Goal: Task Accomplishment & Management: Use online tool/utility

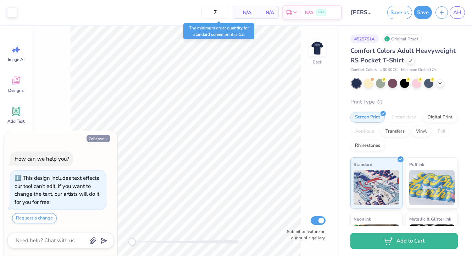
click at [99, 139] on button "Collapse" at bounding box center [99, 138] width 24 height 7
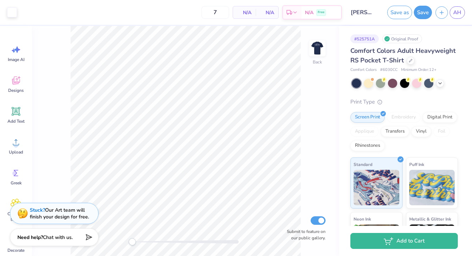
click at [145, 244] on div "Back Submit to feature on our public gallery." at bounding box center [185, 141] width 307 height 230
click at [324, 49] on img at bounding box center [317, 48] width 28 height 28
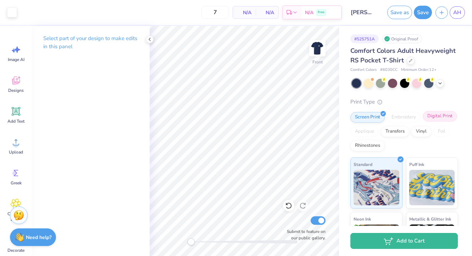
click at [423, 122] on div "Digital Print" at bounding box center [440, 116] width 34 height 11
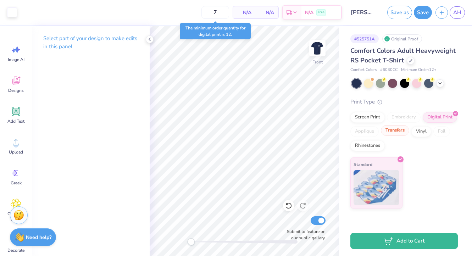
click at [389, 133] on div "Transfers" at bounding box center [395, 130] width 28 height 11
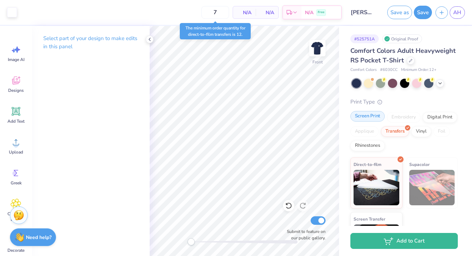
click at [373, 122] on div "Screen Print" at bounding box center [368, 116] width 34 height 11
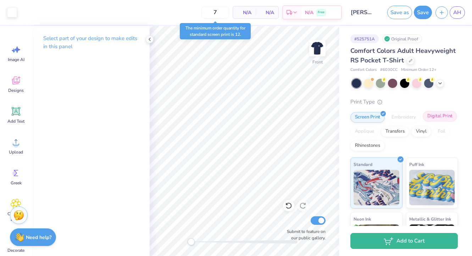
click at [423, 122] on div "Digital Print" at bounding box center [440, 116] width 34 height 11
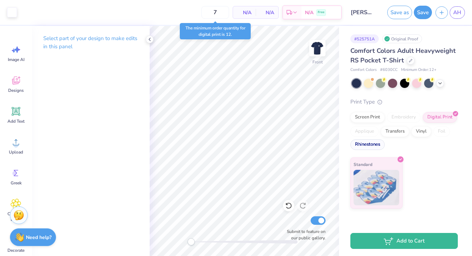
click at [363, 145] on div "Rhinestones" at bounding box center [368, 144] width 34 height 11
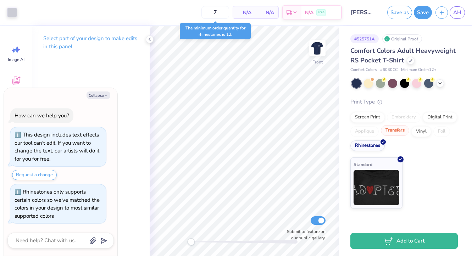
click at [389, 131] on div "Transfers" at bounding box center [395, 130] width 28 height 11
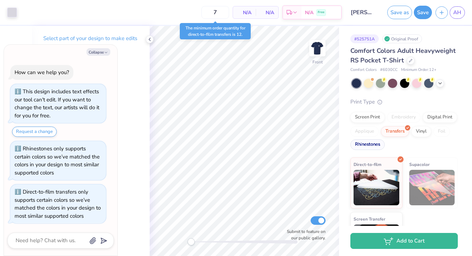
click at [385, 150] on div "Rhinestones" at bounding box center [368, 144] width 34 height 11
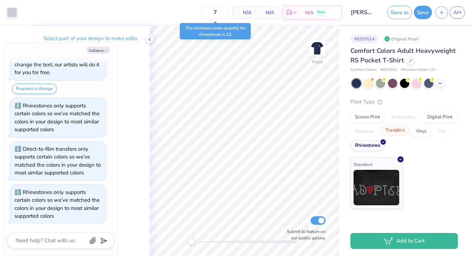
click at [392, 131] on div "Transfers" at bounding box center [395, 130] width 28 height 11
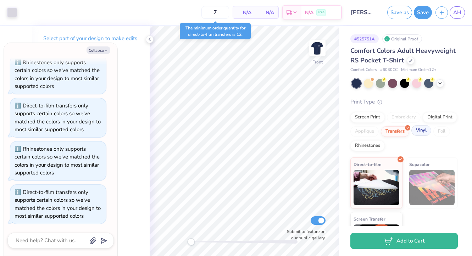
click at [412, 136] on div "Vinyl" at bounding box center [422, 130] width 20 height 11
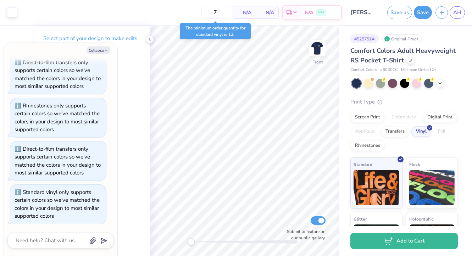
click at [370, 135] on div "Screen Print Embroidery Digital Print Applique Transfers Vinyl Foil Rhinestones" at bounding box center [405, 131] width 108 height 39
click at [370, 122] on div "Screen Print" at bounding box center [368, 116] width 34 height 11
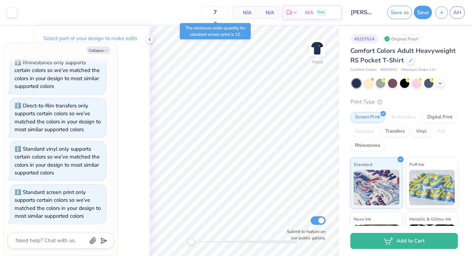
click at [392, 117] on div "Print Type Screen Print Embroidery Digital Print Applique Transfers Vinyl Foil …" at bounding box center [405, 208] width 108 height 220
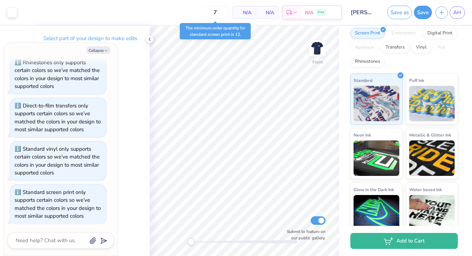
scroll to position [101, 0]
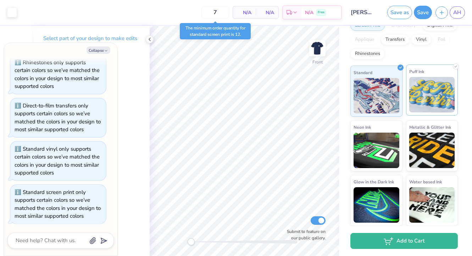
click at [417, 104] on img at bounding box center [433, 94] width 46 height 35
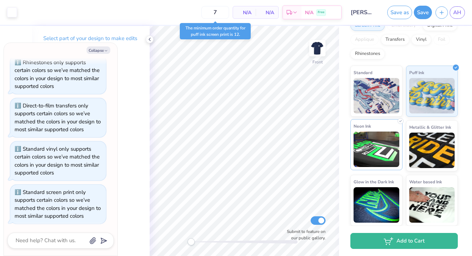
click at [389, 126] on div "Neon Ink" at bounding box center [377, 144] width 52 height 51
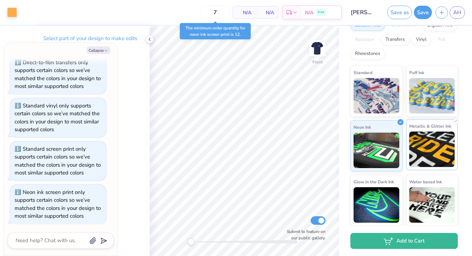
click at [422, 131] on div "Metallic & Glitter Ink" at bounding box center [432, 144] width 52 height 51
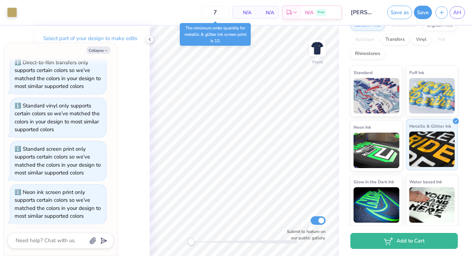
scroll to position [266, 0]
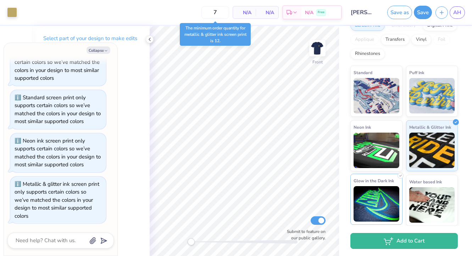
click at [379, 189] on img at bounding box center [377, 203] width 46 height 35
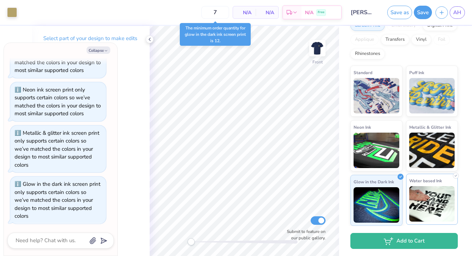
click at [425, 190] on img at bounding box center [433, 203] width 46 height 35
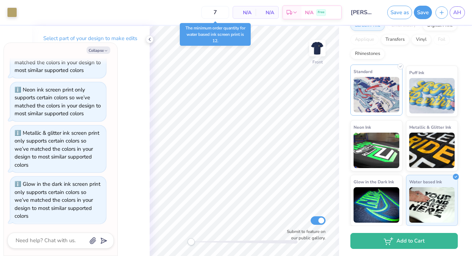
click at [378, 92] on img at bounding box center [377, 94] width 46 height 35
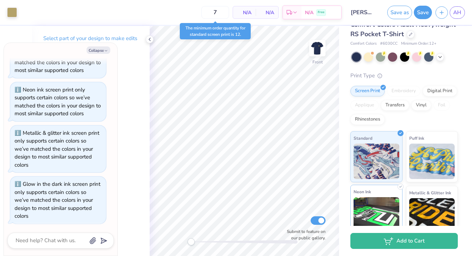
scroll to position [0, 0]
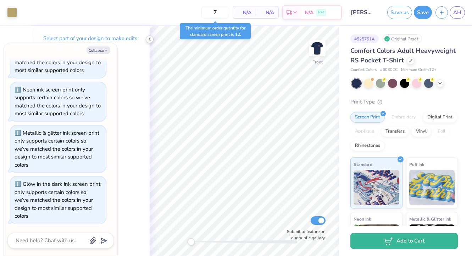
click at [149, 39] on icon at bounding box center [150, 40] width 6 height 6
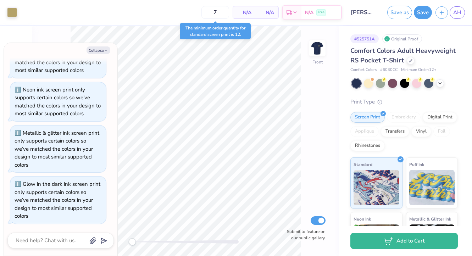
click at [106, 55] on div "Collapse How can we help you? This design includes text effects our tool can't …" at bounding box center [61, 149] width 114 height 213
click at [108, 46] on button "Collapse" at bounding box center [99, 49] width 24 height 7
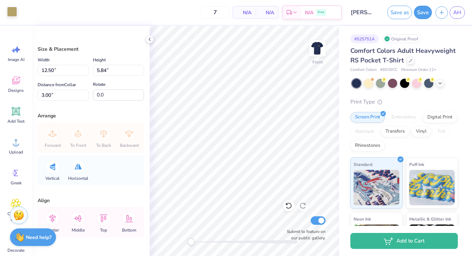
click at [7, 14] on div at bounding box center [12, 12] width 10 height 10
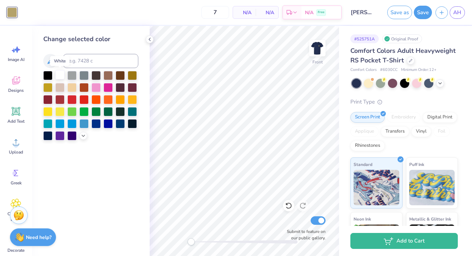
click at [57, 75] on div at bounding box center [59, 74] width 9 height 9
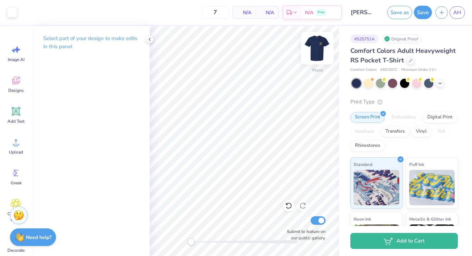
click at [318, 48] on img at bounding box center [317, 48] width 28 height 28
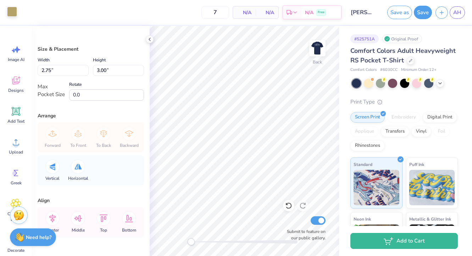
click at [12, 10] on div at bounding box center [12, 12] width 10 height 10
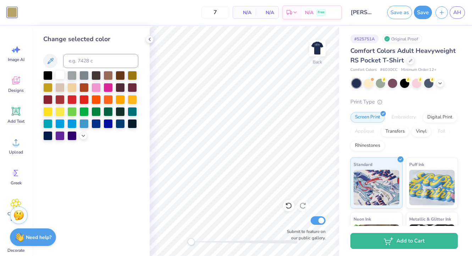
click at [60, 73] on div at bounding box center [59, 74] width 9 height 9
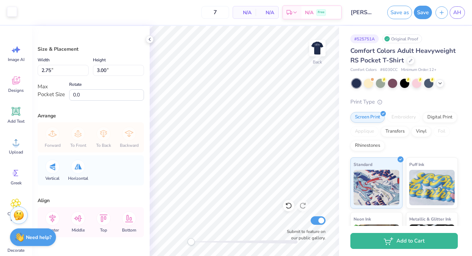
click at [7, 14] on div at bounding box center [12, 12] width 10 height 10
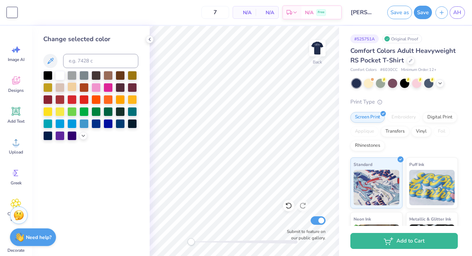
click at [68, 87] on div at bounding box center [71, 86] width 9 height 9
click at [54, 65] on button at bounding box center [50, 61] width 14 height 14
click at [58, 75] on div at bounding box center [59, 74] width 9 height 9
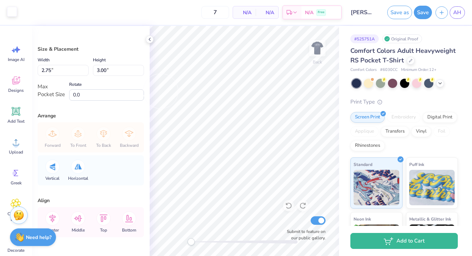
click at [7, 9] on div at bounding box center [12, 12] width 10 height 10
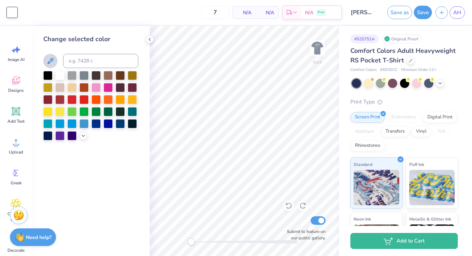
click at [54, 62] on icon at bounding box center [50, 61] width 9 height 9
click at [49, 61] on icon at bounding box center [51, 61] width 6 height 6
click at [372, 87] on div at bounding box center [368, 82] width 9 height 9
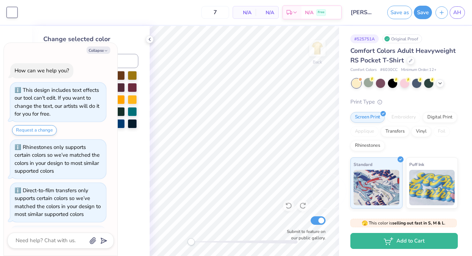
scroll to position [524, 0]
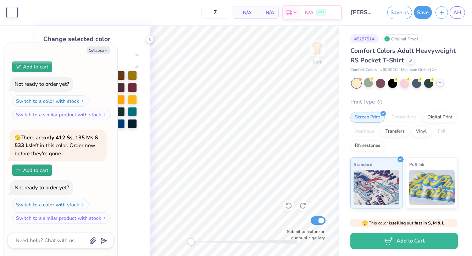
click at [439, 83] on polyline at bounding box center [440, 82] width 3 height 1
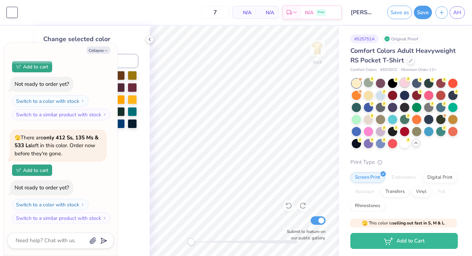
click at [403, 87] on div at bounding box center [404, 82] width 9 height 9
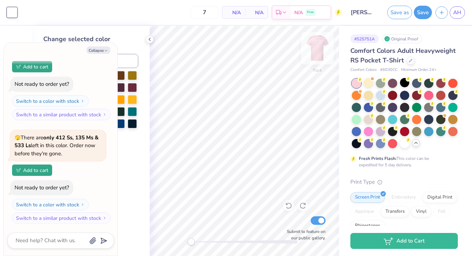
click at [320, 54] on div "Back Submit to feature on our public gallery." at bounding box center [244, 141] width 189 height 230
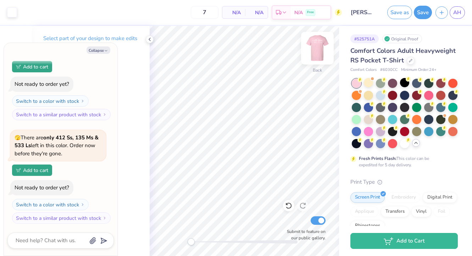
click at [320, 52] on img at bounding box center [317, 48] width 28 height 28
click at [314, 53] on img at bounding box center [317, 48] width 28 height 28
click at [385, 99] on div at bounding box center [380, 94] width 9 height 9
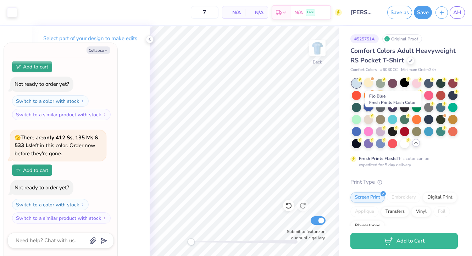
click at [373, 111] on div at bounding box center [368, 106] width 9 height 9
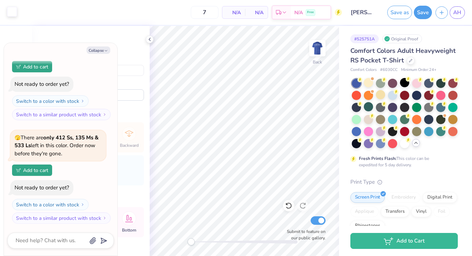
click at [10, 12] on div at bounding box center [12, 12] width 10 height 10
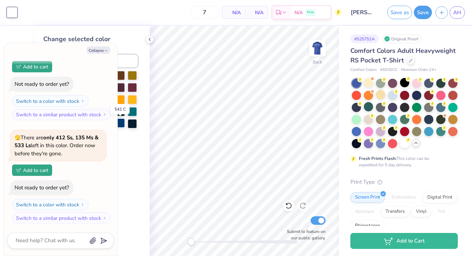
click at [120, 124] on div at bounding box center [120, 123] width 9 height 9
click at [397, 99] on div at bounding box center [392, 94] width 9 height 9
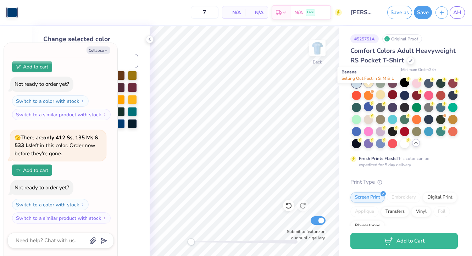
click at [368, 87] on div at bounding box center [368, 82] width 9 height 9
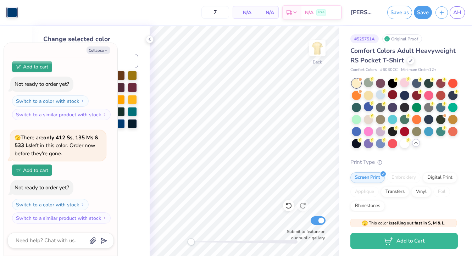
scroll to position [628, 0]
click at [402, 87] on div at bounding box center [404, 82] width 9 height 9
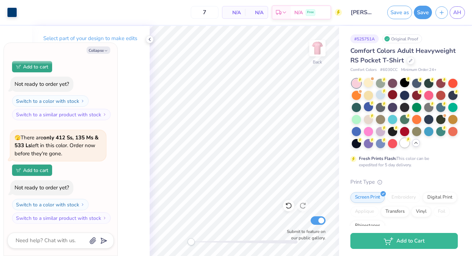
click at [400, 148] on div at bounding box center [404, 142] width 9 height 9
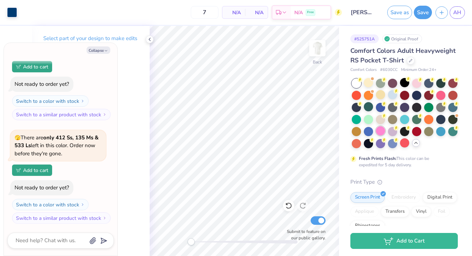
click at [385, 136] on div at bounding box center [380, 130] width 9 height 9
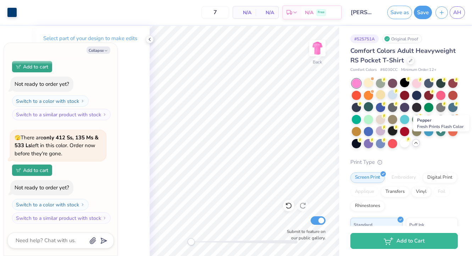
click at [397, 136] on div at bounding box center [392, 130] width 9 height 9
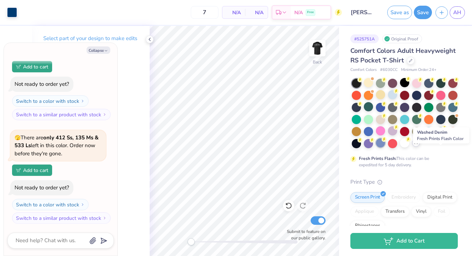
click at [385, 148] on div at bounding box center [380, 142] width 9 height 9
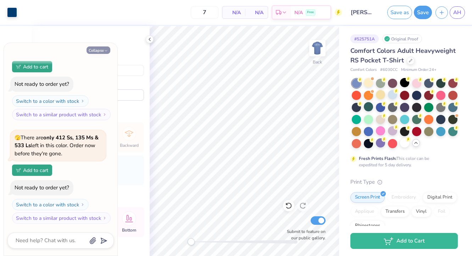
click at [93, 50] on button "Collapse" at bounding box center [99, 49] width 24 height 7
type textarea "x"
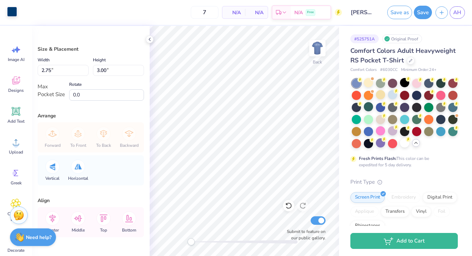
click at [10, 12] on div at bounding box center [12, 12] width 10 height 10
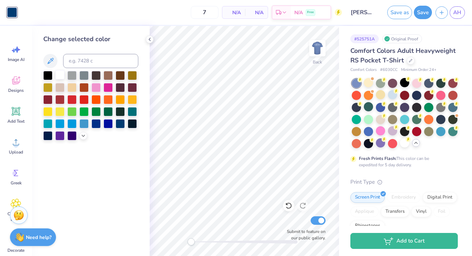
click at [60, 72] on div at bounding box center [59, 74] width 9 height 9
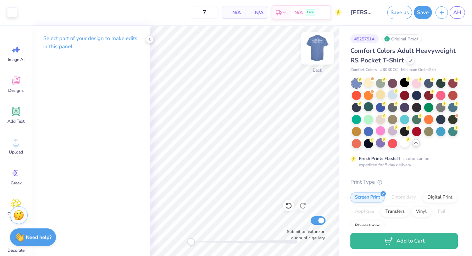
click at [322, 46] on img at bounding box center [317, 48] width 28 height 28
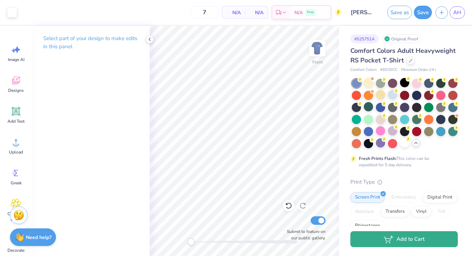
click at [391, 242] on icon "button" at bounding box center [389, 240] width 10 height 8
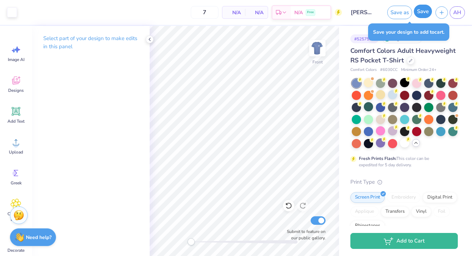
click at [418, 10] on button "Save" at bounding box center [423, 11] width 18 height 13
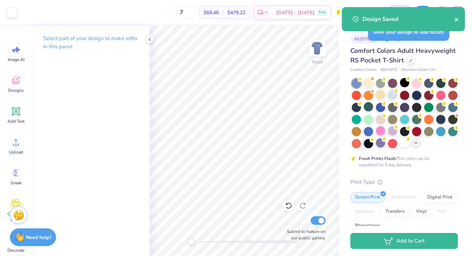
click at [455, 20] on icon "close" at bounding box center [457, 20] width 5 height 6
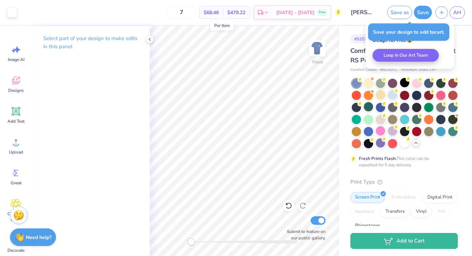
click at [218, 11] on span "$68.46" at bounding box center [211, 12] width 15 height 7
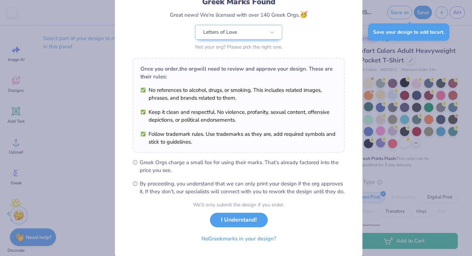
scroll to position [76, 0]
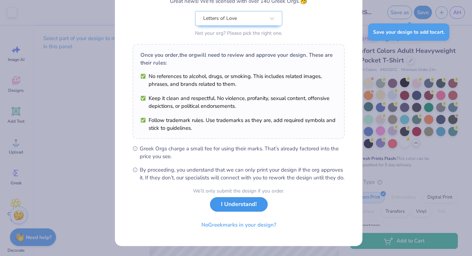
click at [236, 202] on button "I Understand!" at bounding box center [239, 204] width 58 height 15
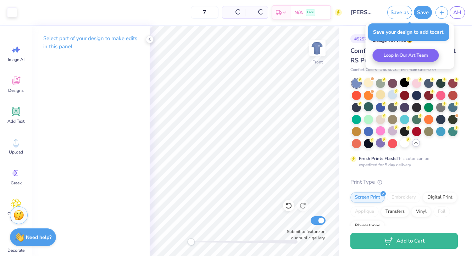
scroll to position [0, 0]
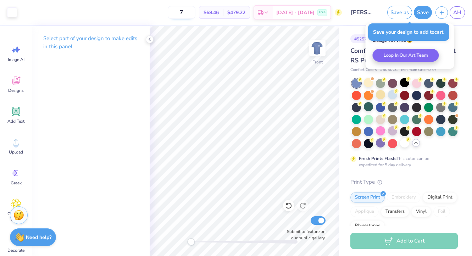
click at [191, 10] on input "7" at bounding box center [182, 12] width 28 height 13
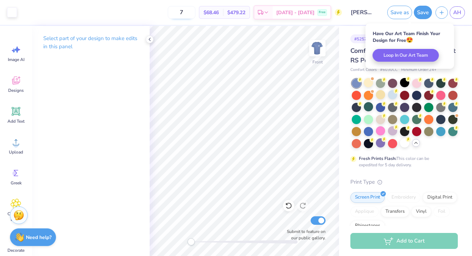
click at [191, 10] on input "7" at bounding box center [182, 12] width 28 height 13
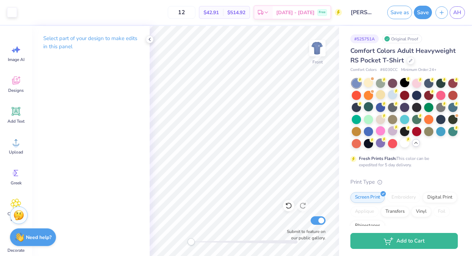
click at [204, 22] on div "12 $42.91 Per Item $514.92 Total Est. Delivery Oct 10 - 13 Free" at bounding box center [182, 12] width 322 height 25
drag, startPoint x: 197, startPoint y: 13, endPoint x: 184, endPoint y: 13, distance: 12.8
click at [184, 13] on input "12" at bounding box center [182, 12] width 28 height 13
click at [192, 25] on div "Art colors 12 $42.91 Per Item $514.92 Total Est. Delivery Oct 10 - 13 Free Desi…" at bounding box center [236, 128] width 472 height 256
click at [192, 11] on input "12" at bounding box center [182, 12] width 28 height 13
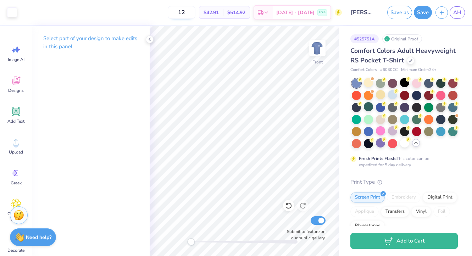
click at [192, 11] on input "12" at bounding box center [182, 12] width 28 height 13
type input "15"
click at [189, 13] on input "15" at bounding box center [182, 12] width 28 height 13
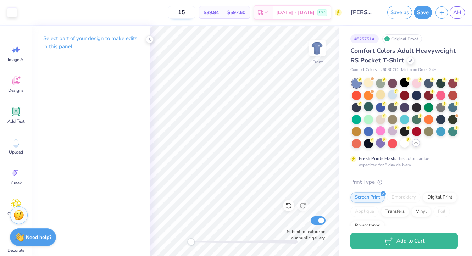
click at [189, 13] on input "15" at bounding box center [182, 12] width 28 height 13
click at [193, 16] on input "15" at bounding box center [182, 12] width 28 height 13
click at [195, 15] on input "15" at bounding box center [182, 12] width 28 height 13
click at [193, 15] on input "15" at bounding box center [182, 12] width 28 height 13
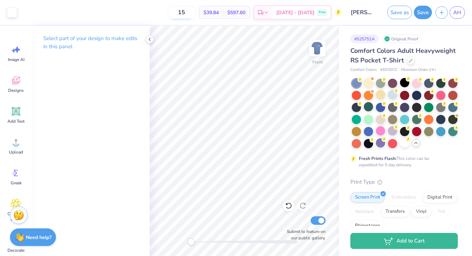
click at [193, 15] on input "15" at bounding box center [182, 12] width 28 height 13
click at [321, 46] on img at bounding box center [317, 48] width 28 height 28
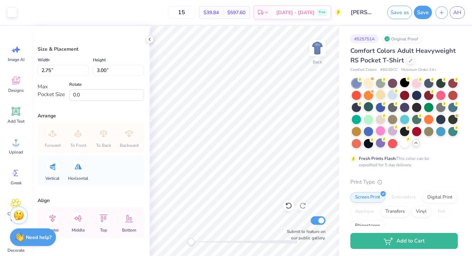
click at [60, 117] on div "Arrange" at bounding box center [91, 115] width 106 height 7
type input "1.39"
type input "1.37"
click at [267, 95] on div "Hold “Option ⌥” to see the space between elements." at bounding box center [288, 87] width 71 height 16
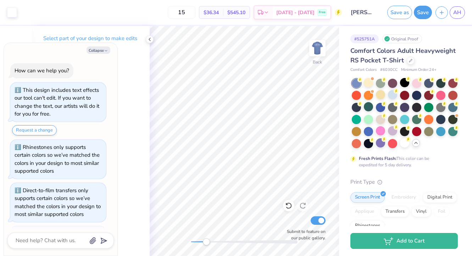
scroll to position [671, 0]
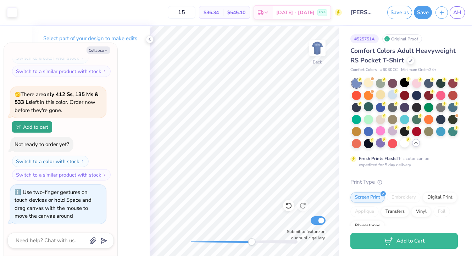
drag, startPoint x: 191, startPoint y: 244, endPoint x: 252, endPoint y: 244, distance: 60.7
click at [252, 245] on div "Accessibility label" at bounding box center [251, 241] width 7 height 7
click at [142, 251] on div "Art colors 15 $36.34 Per Item $545.10 Total Est. Delivery Oct 10 - 13 Free Desi…" at bounding box center [236, 128] width 472 height 256
click at [186, 240] on div "Back Submit to feature on our public gallery." at bounding box center [244, 141] width 189 height 230
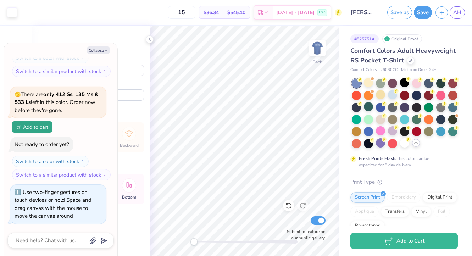
drag, startPoint x: 191, startPoint y: 244, endPoint x: 195, endPoint y: 245, distance: 3.9
click at [195, 245] on div "Accessibility label" at bounding box center [194, 241] width 7 height 7
click at [102, 48] on button "Collapse" at bounding box center [99, 49] width 24 height 7
type textarea "x"
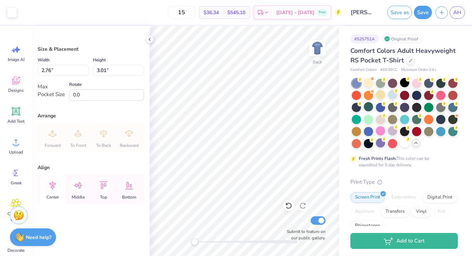
click at [54, 189] on icon at bounding box center [52, 185] width 14 height 14
click at [77, 187] on icon at bounding box center [78, 185] width 8 height 6
click at [103, 185] on icon at bounding box center [104, 185] width 8 height 7
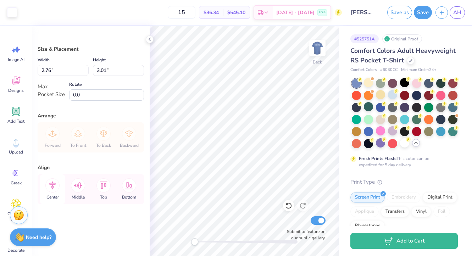
click at [54, 184] on icon at bounding box center [52, 185] width 14 height 14
click at [71, 186] on icon at bounding box center [78, 185] width 14 height 14
click at [133, 183] on icon at bounding box center [129, 185] width 14 height 14
click at [56, 191] on icon at bounding box center [52, 185] width 14 height 14
click at [50, 187] on icon at bounding box center [52, 185] width 14 height 14
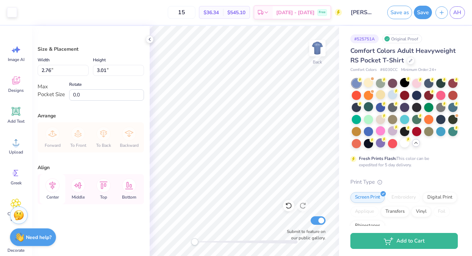
click at [53, 188] on icon at bounding box center [52, 186] width 6 height 8
click at [53, 187] on icon at bounding box center [52, 185] width 14 height 14
click at [103, 187] on icon at bounding box center [104, 185] width 8 height 7
click at [137, 185] on div "Bottom" at bounding box center [129, 189] width 26 height 30
click at [81, 184] on icon at bounding box center [78, 185] width 8 height 6
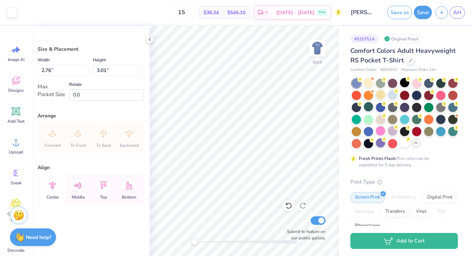
click at [60, 187] on div "Center" at bounding box center [53, 189] width 26 height 30
click at [56, 187] on icon at bounding box center [52, 185] width 14 height 14
click at [73, 187] on icon at bounding box center [78, 185] width 14 height 14
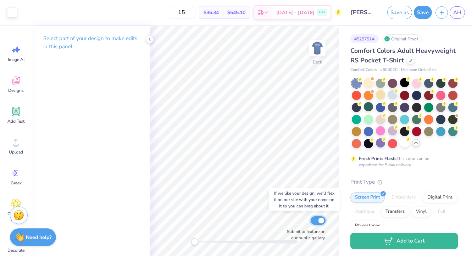
click at [317, 219] on input "Submit to feature on our public gallery." at bounding box center [318, 220] width 15 height 9
checkbox input "false"
click at [148, 39] on icon at bounding box center [150, 40] width 6 height 6
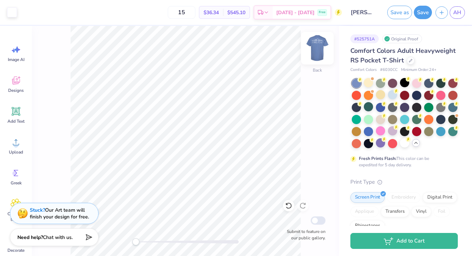
click at [317, 51] on img at bounding box center [317, 48] width 28 height 28
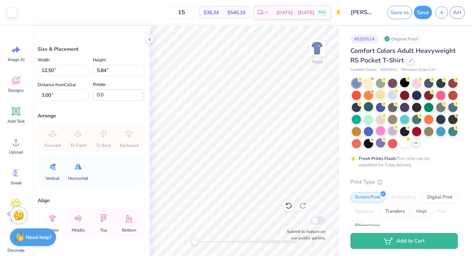
click at [50, 218] on icon at bounding box center [52, 218] width 14 height 14
click at [55, 218] on icon at bounding box center [52, 218] width 14 height 14
click at [80, 218] on icon at bounding box center [78, 218] width 8 height 6
click at [101, 220] on icon at bounding box center [104, 218] width 8 height 7
click at [127, 222] on icon at bounding box center [129, 218] width 8 height 7
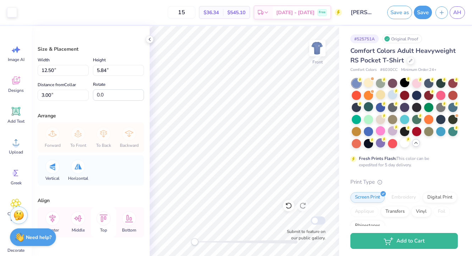
click at [110, 224] on div "Top" at bounding box center [104, 222] width 26 height 30
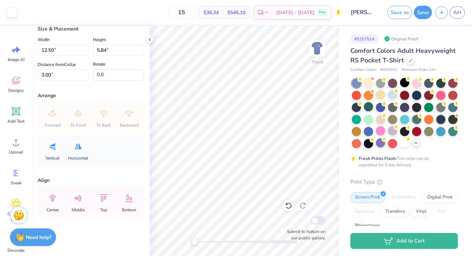
scroll to position [0, 0]
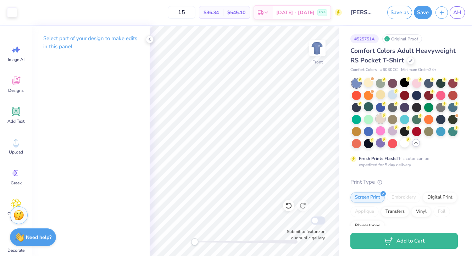
click at [385, 123] on div at bounding box center [380, 118] width 9 height 9
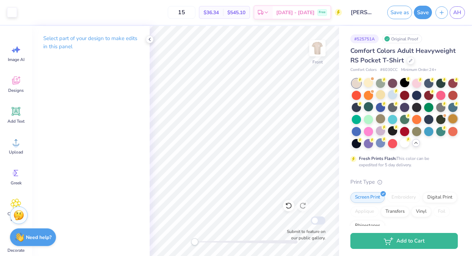
click at [449, 123] on div at bounding box center [453, 118] width 9 height 9
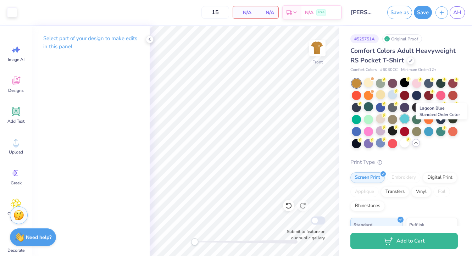
click at [410, 123] on div at bounding box center [404, 118] width 9 height 9
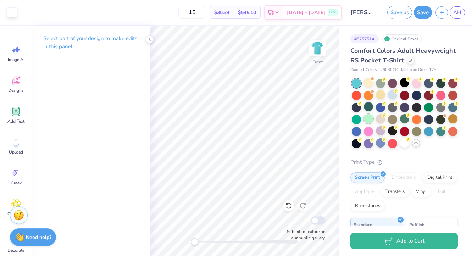
click at [373, 123] on div at bounding box center [368, 118] width 9 height 9
click at [421, 87] on div at bounding box center [416, 82] width 9 height 9
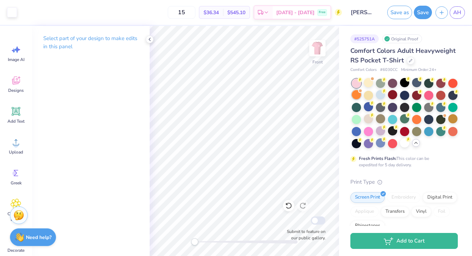
click at [361, 99] on div at bounding box center [356, 94] width 9 height 9
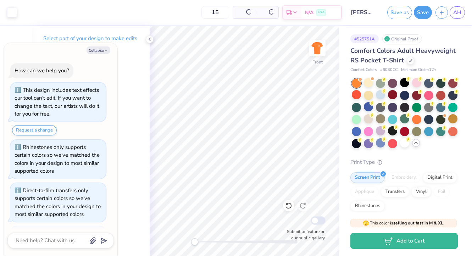
scroll to position [775, 0]
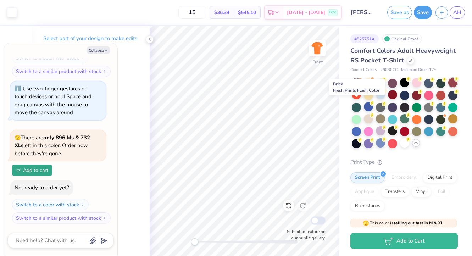
click at [449, 87] on div at bounding box center [453, 82] width 9 height 9
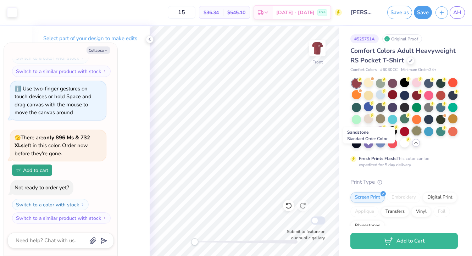
click at [412, 136] on div at bounding box center [416, 130] width 9 height 9
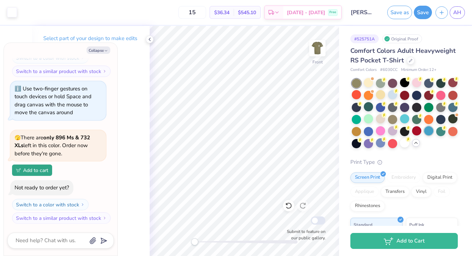
click at [424, 136] on div at bounding box center [428, 130] width 9 height 9
click at [373, 148] on div at bounding box center [368, 142] width 9 height 9
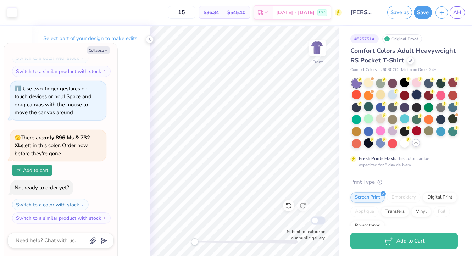
click at [422, 99] on div at bounding box center [416, 94] width 9 height 9
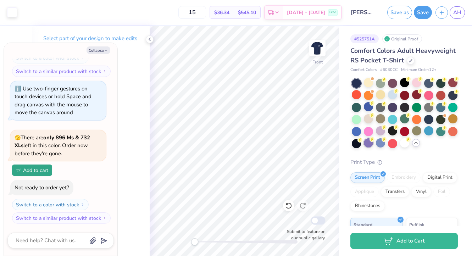
click at [373, 148] on div at bounding box center [368, 142] width 9 height 9
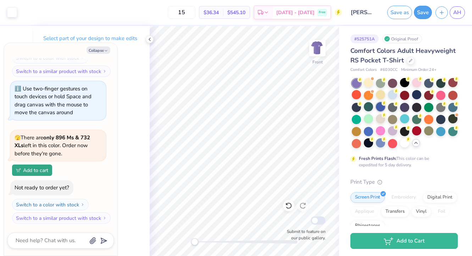
click at [385, 111] on div at bounding box center [380, 106] width 9 height 9
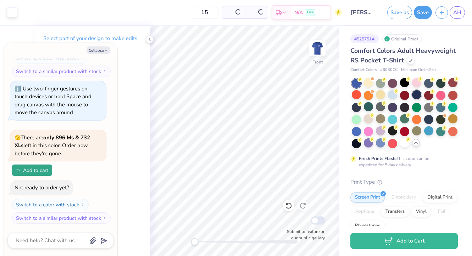
click at [422, 99] on div at bounding box center [416, 94] width 9 height 9
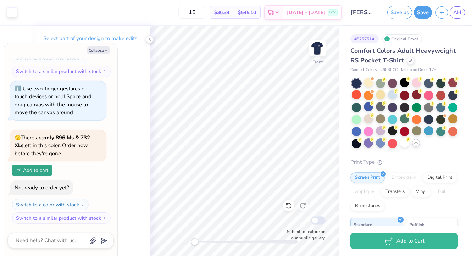
click at [369, 135] on div at bounding box center [405, 114] width 106 height 70
click at [424, 123] on div at bounding box center [428, 118] width 9 height 9
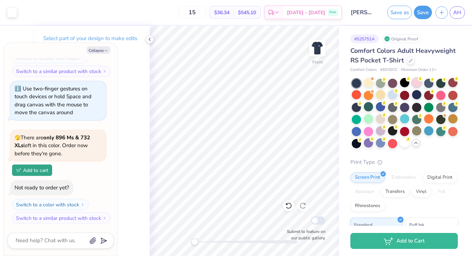
click at [418, 87] on div at bounding box center [416, 82] width 9 height 9
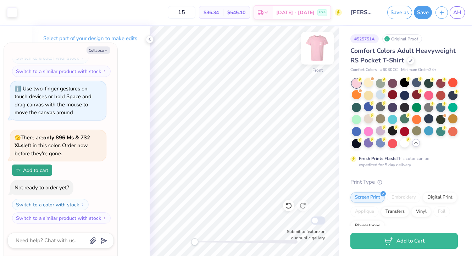
click at [318, 45] on img at bounding box center [317, 48] width 28 height 28
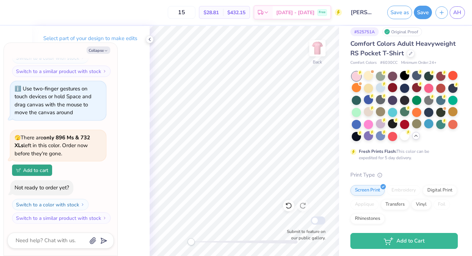
click at [165, 242] on div "Back Submit to feature on our public gallery." at bounding box center [244, 141] width 189 height 230
click at [149, 40] on icon at bounding box center [150, 40] width 6 height 6
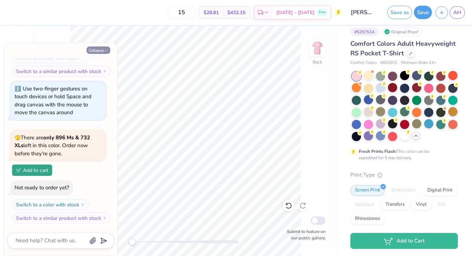
click at [105, 49] on icon "button" at bounding box center [106, 51] width 4 height 4
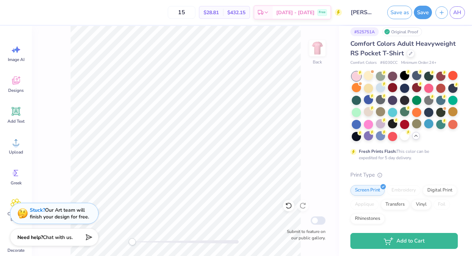
click at [108, 244] on div "Back Submit to feature on our public gallery." at bounding box center [185, 141] width 307 height 230
click at [102, 241] on div "Back Submit to feature on our public gallery." at bounding box center [185, 141] width 307 height 230
drag, startPoint x: 429, startPoint y: 145, endPoint x: 400, endPoint y: 130, distance: 32.6
click at [373, 141] on div at bounding box center [368, 136] width 9 height 9
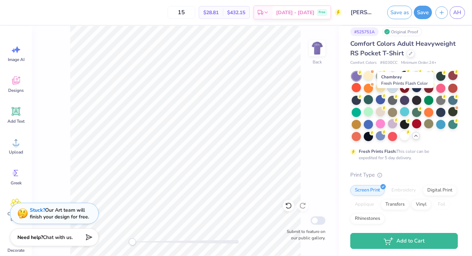
click at [397, 92] on div at bounding box center [392, 87] width 9 height 9
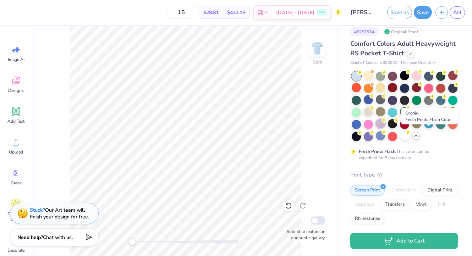
click at [385, 128] on div at bounding box center [380, 123] width 9 height 9
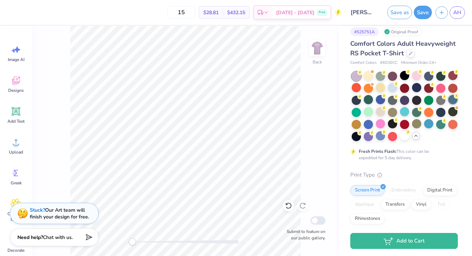
click at [385, 141] on div at bounding box center [380, 135] width 9 height 9
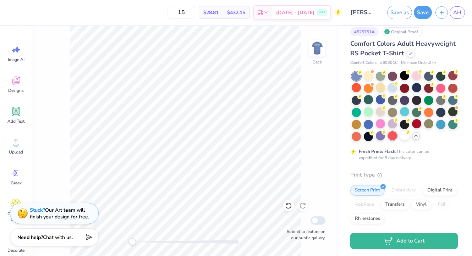
click at [388, 141] on div at bounding box center [392, 135] width 9 height 9
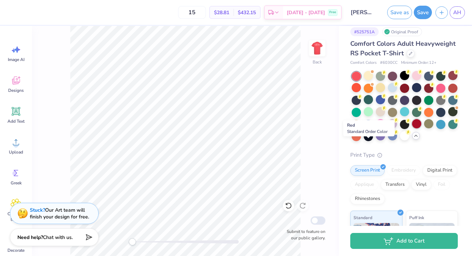
click at [412, 128] on div at bounding box center [416, 123] width 9 height 9
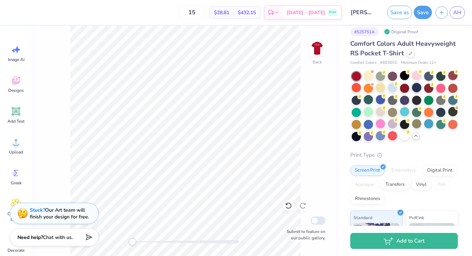
click at [421, 92] on div at bounding box center [416, 87] width 9 height 9
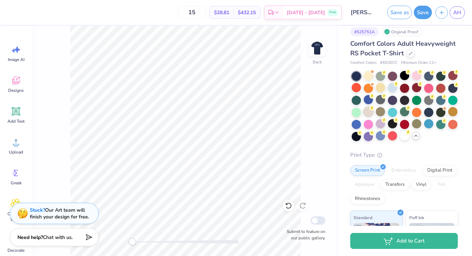
click at [373, 116] on div at bounding box center [368, 111] width 9 height 9
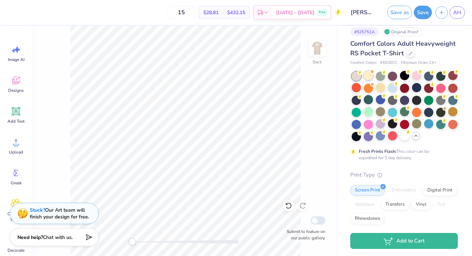
click at [369, 80] on div at bounding box center [368, 75] width 9 height 9
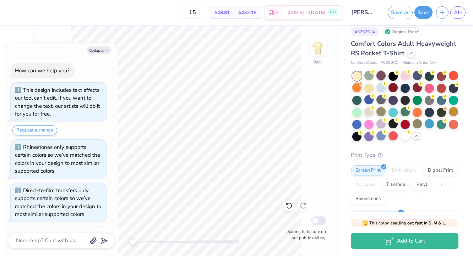
scroll to position [879, 0]
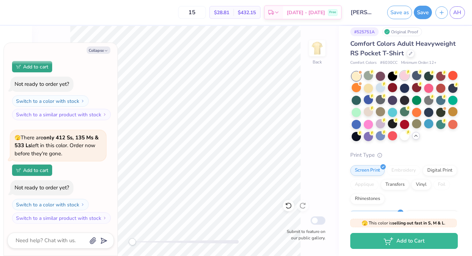
click at [402, 80] on div at bounding box center [404, 75] width 9 height 9
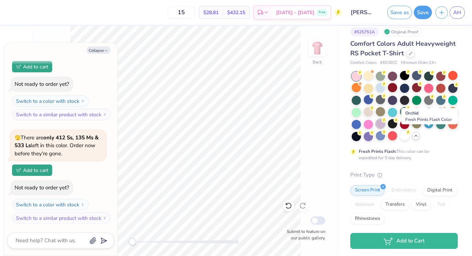
click at [385, 128] on div at bounding box center [380, 123] width 9 height 9
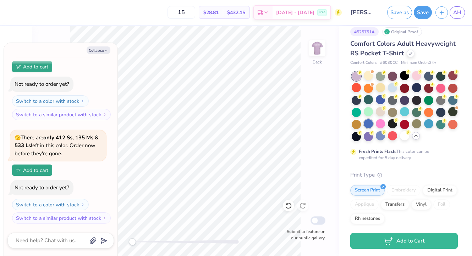
click at [373, 128] on div at bounding box center [368, 123] width 9 height 9
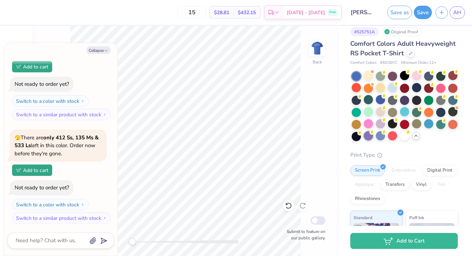
click at [373, 141] on div at bounding box center [368, 135] width 9 height 9
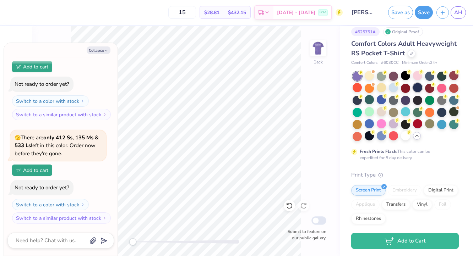
click at [422, 92] on div at bounding box center [417, 87] width 9 height 9
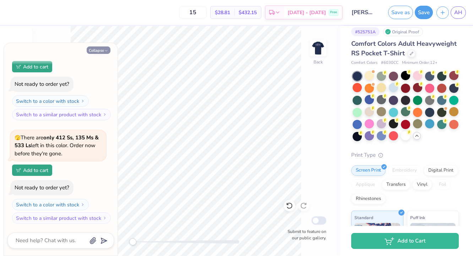
click at [98, 50] on button "Collapse" at bounding box center [99, 49] width 24 height 7
type textarea "x"
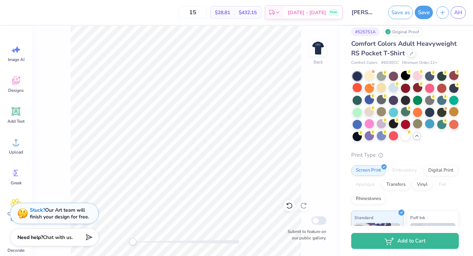
click at [371, 128] on div at bounding box center [405, 107] width 106 height 70
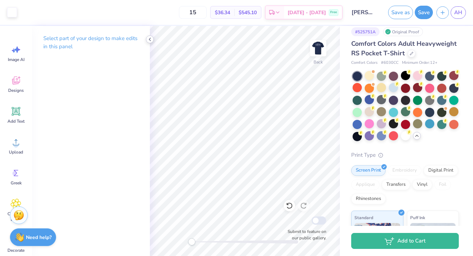
click at [148, 39] on icon at bounding box center [150, 40] width 6 height 6
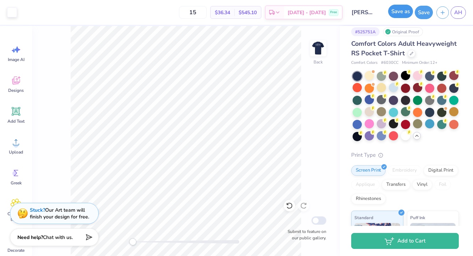
click at [405, 13] on button "Save as" at bounding box center [400, 11] width 25 height 13
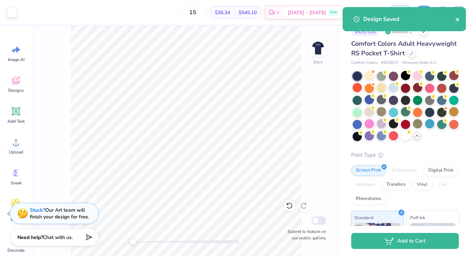
click at [458, 18] on icon "close" at bounding box center [457, 20] width 4 height 4
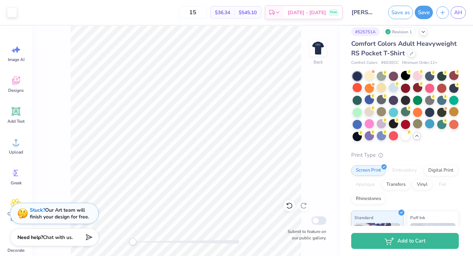
click at [454, 13] on div "Design Saved" at bounding box center [404, 22] width 126 height 32
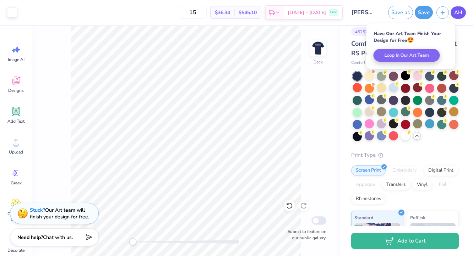
click at [461, 14] on span "AH" at bounding box center [458, 13] width 8 height 8
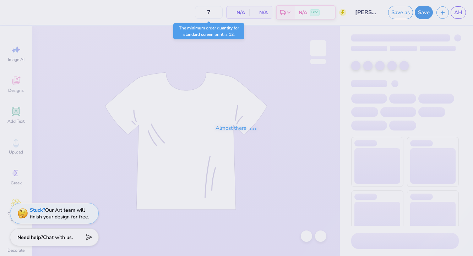
click at [459, 10] on div "Almost there" at bounding box center [236, 128] width 473 height 256
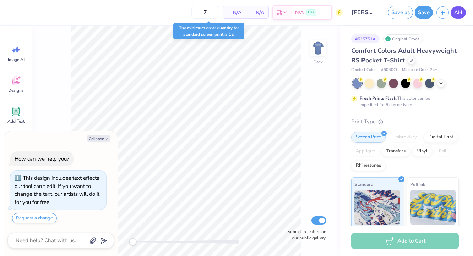
type textarea "x"
click at [456, 13] on span "AH" at bounding box center [458, 13] width 8 height 8
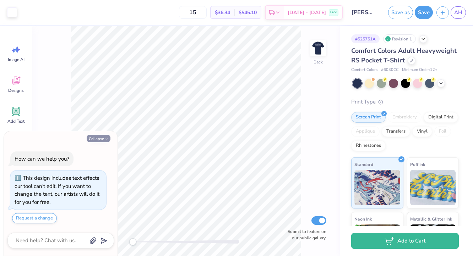
click at [98, 136] on button "Collapse" at bounding box center [99, 138] width 24 height 7
type textarea "x"
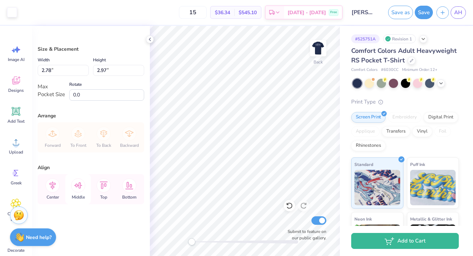
click at [81, 183] on icon at bounding box center [78, 185] width 14 height 14
click at [60, 183] on div "Center" at bounding box center [53, 189] width 26 height 30
click at [56, 185] on icon at bounding box center [52, 185] width 14 height 14
click at [55, 185] on icon at bounding box center [52, 186] width 6 height 8
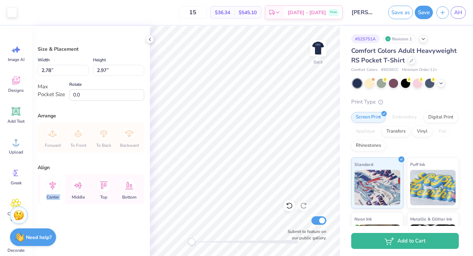
click at [55, 185] on icon at bounding box center [52, 186] width 6 height 8
click at [52, 186] on icon at bounding box center [52, 186] width 6 height 8
click at [79, 186] on icon at bounding box center [78, 185] width 14 height 14
click at [54, 186] on icon at bounding box center [52, 185] width 14 height 14
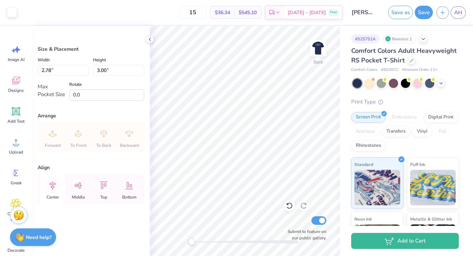
click at [53, 186] on icon at bounding box center [52, 186] width 6 height 8
click at [73, 186] on icon at bounding box center [78, 185] width 14 height 14
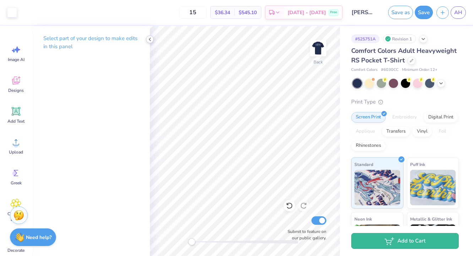
click at [152, 36] on div at bounding box center [150, 39] width 8 height 8
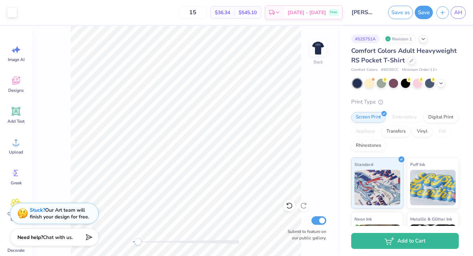
drag, startPoint x: 132, startPoint y: 240, endPoint x: 145, endPoint y: 240, distance: 12.4
click at [141, 240] on div "Accessibility label" at bounding box center [137, 241] width 7 height 7
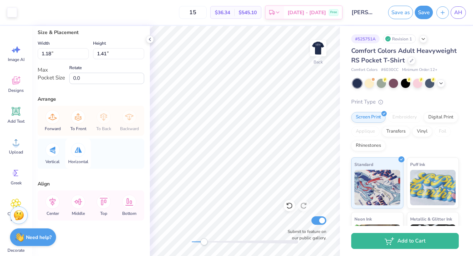
scroll to position [19, 0]
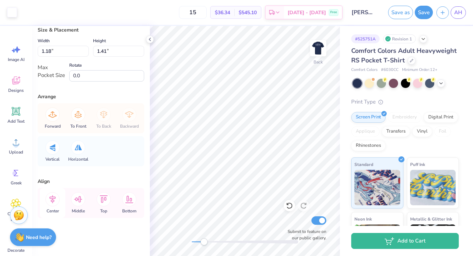
click at [55, 202] on icon at bounding box center [52, 199] width 14 height 14
click at [80, 204] on icon at bounding box center [78, 199] width 14 height 14
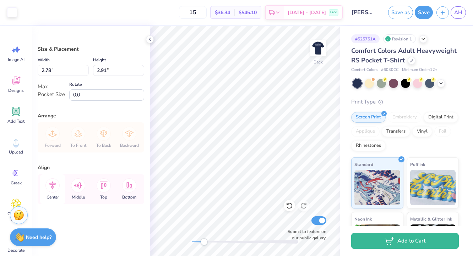
click at [52, 188] on icon at bounding box center [52, 185] width 14 height 14
click at [50, 187] on icon at bounding box center [52, 185] width 14 height 14
click at [78, 186] on icon at bounding box center [78, 185] width 8 height 6
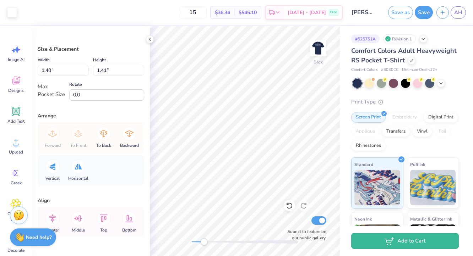
type input "1.18"
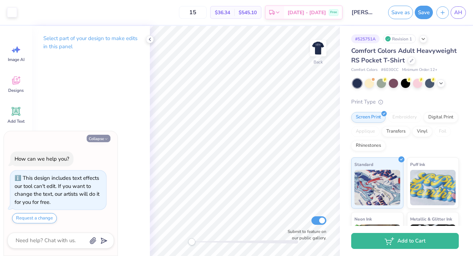
click at [96, 140] on button "Collapse" at bounding box center [99, 138] width 24 height 7
type textarea "x"
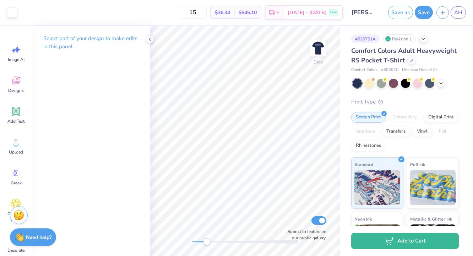
drag, startPoint x: 191, startPoint y: 242, endPoint x: 207, endPoint y: 242, distance: 15.3
click at [207, 242] on div "Accessibility label" at bounding box center [206, 241] width 7 height 7
click at [320, 221] on input "Submit to feature on our public gallery." at bounding box center [318, 220] width 15 height 9
checkbox input "false"
drag, startPoint x: 208, startPoint y: 244, endPoint x: 200, endPoint y: 243, distance: 7.2
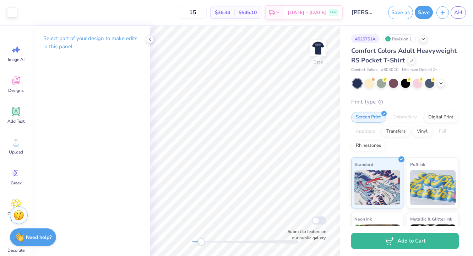
click at [200, 243] on div "Accessibility label" at bounding box center [200, 241] width 7 height 7
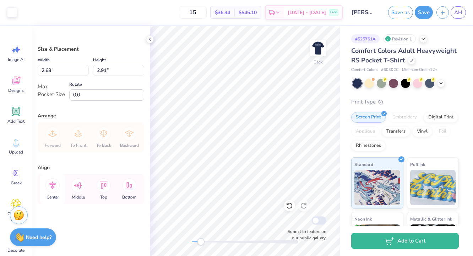
click at [53, 184] on icon at bounding box center [52, 185] width 14 height 14
click at [77, 187] on icon at bounding box center [78, 185] width 14 height 14
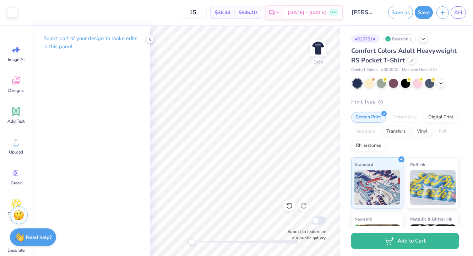
click at [166, 242] on div "Back Submit to feature on our public gallery." at bounding box center [245, 141] width 190 height 230
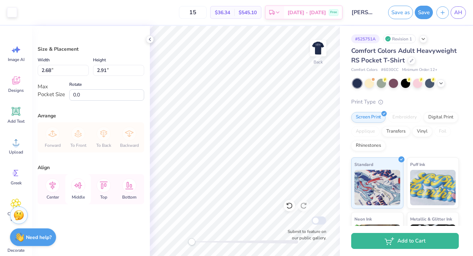
click at [79, 189] on icon at bounding box center [78, 185] width 14 height 14
click at [82, 188] on icon at bounding box center [78, 185] width 14 height 14
click at [53, 188] on icon at bounding box center [52, 186] width 6 height 8
click at [77, 190] on icon at bounding box center [78, 185] width 14 height 14
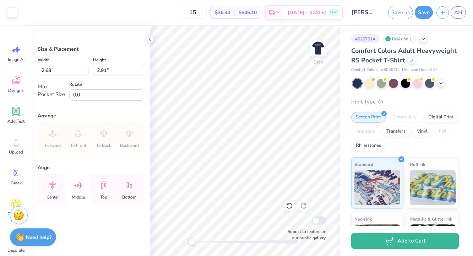
click at [85, 188] on div "Middle" at bounding box center [78, 189] width 26 height 30
click at [55, 186] on icon at bounding box center [52, 185] width 14 height 14
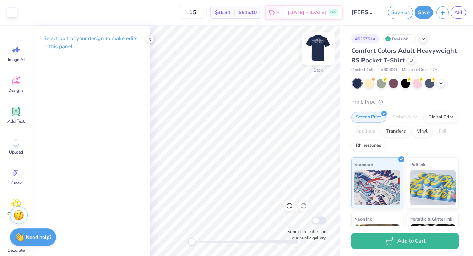
click at [318, 47] on img at bounding box center [318, 48] width 28 height 28
click at [323, 54] on img at bounding box center [318, 48] width 28 height 28
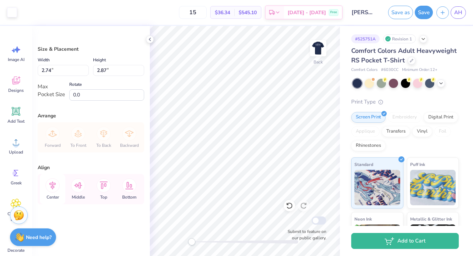
click at [46, 186] on icon at bounding box center [52, 185] width 14 height 14
click at [51, 186] on icon at bounding box center [52, 185] width 14 height 14
click at [79, 183] on icon at bounding box center [78, 185] width 14 height 14
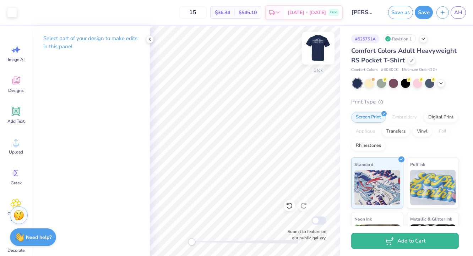
click at [319, 49] on img at bounding box center [318, 48] width 28 height 28
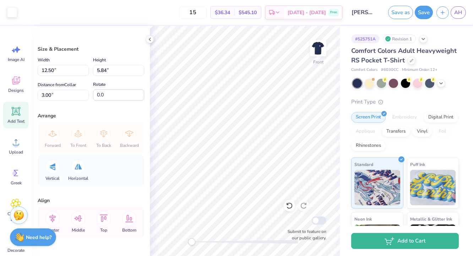
click at [20, 114] on icon at bounding box center [16, 111] width 11 height 11
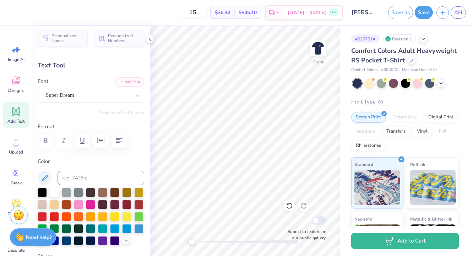
scroll to position [6, 4]
type textarea "AJ AH CW CK GW KJ NA"
type input "14.32"
type input "0.95"
type input "13.77"
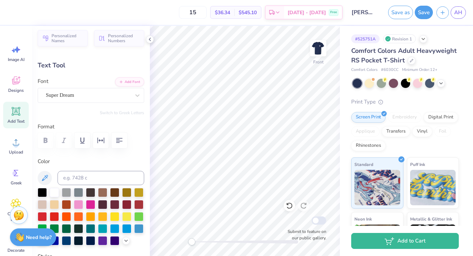
type input "6.40"
type input "0.43"
type input "14.30"
type textarea "AJ AH CW CK GW KJ NA"
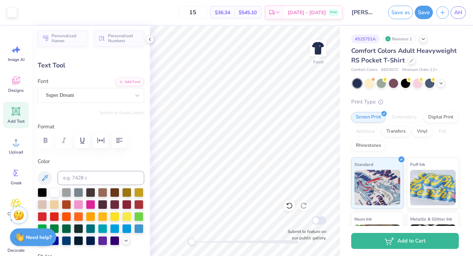
type input "6.85"
type input "13.01"
drag, startPoint x: 189, startPoint y: 240, endPoint x: 229, endPoint y: 242, distance: 39.4
click at [227, 242] on div "Accessibility label" at bounding box center [223, 241] width 7 height 7
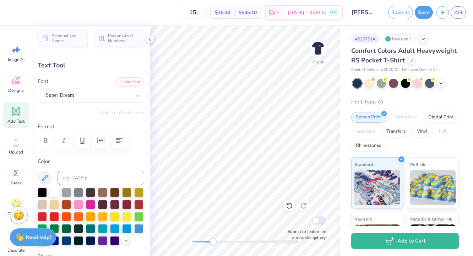
click at [204, 235] on div "Front Submit to feature on our public gallery." at bounding box center [245, 141] width 190 height 230
paste textarea
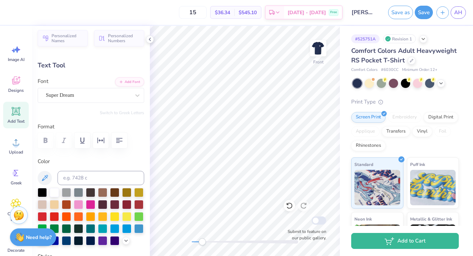
scroll to position [6, 4]
paste textarea
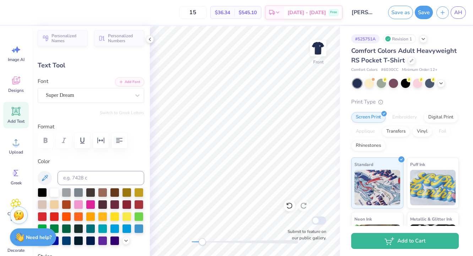
paste textarea
type textarea "AJ AH CW CK GW KJ NA"
click at [77, 95] on div "Super Dream" at bounding box center [88, 95] width 86 height 11
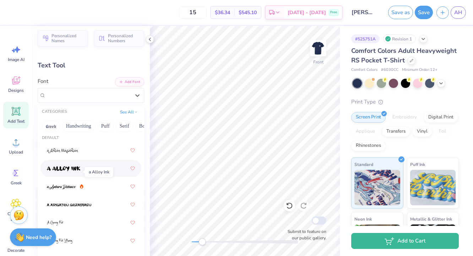
scroll to position [0, 0]
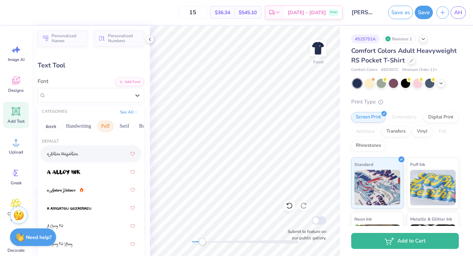
click at [107, 128] on button "Puff" at bounding box center [105, 126] width 16 height 11
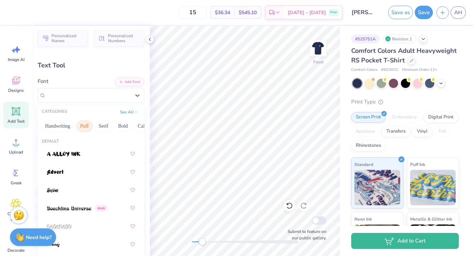
scroll to position [0, 23]
click at [79, 172] on div at bounding box center [91, 172] width 88 height 13
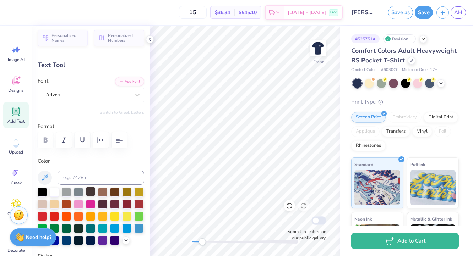
scroll to position [0, 0]
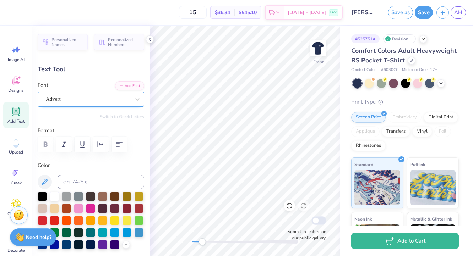
click at [60, 101] on div "Advert" at bounding box center [88, 99] width 86 height 11
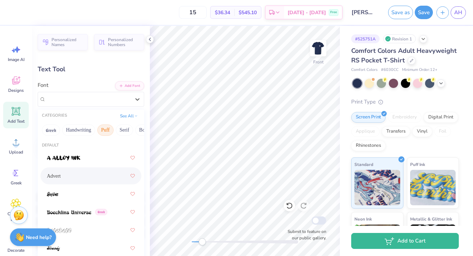
click at [134, 135] on div "Greek Handwriting Puff Serif Bold Calligraphy Retro Sans Serif Minimal Fantasy …" at bounding box center [91, 130] width 106 height 16
click at [129, 132] on button "Serif" at bounding box center [124, 130] width 17 height 11
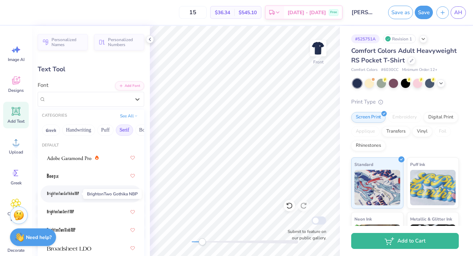
scroll to position [3, 0]
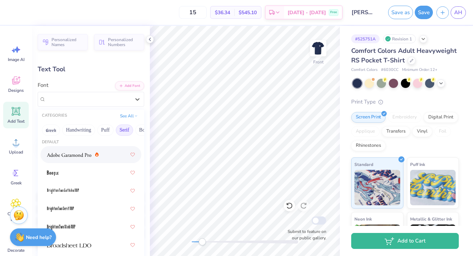
click at [71, 159] on div at bounding box center [91, 154] width 88 height 13
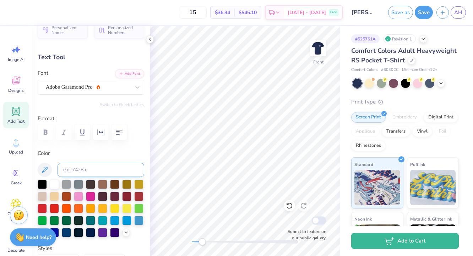
scroll to position [15, 0]
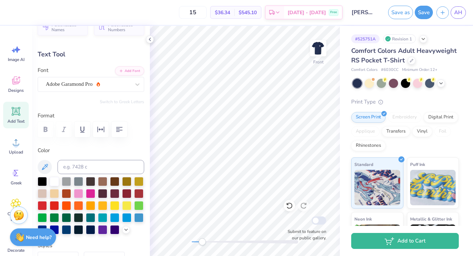
type input "8.58"
type input "0.53"
type input "12.96"
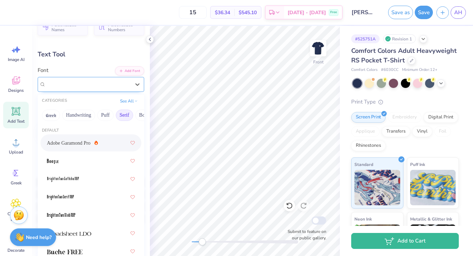
click at [118, 88] on div "Adobe Garamond Pro" at bounding box center [88, 84] width 86 height 11
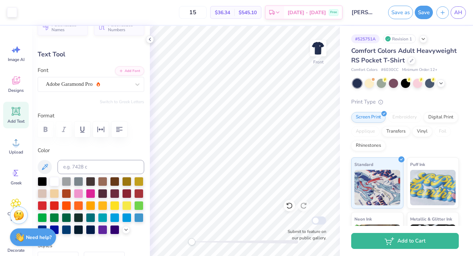
click at [172, 242] on div "Front Submit to feature on our public gallery." at bounding box center [245, 141] width 190 height 230
click at [313, 49] on img at bounding box center [318, 48] width 28 height 28
click at [320, 45] on img at bounding box center [318, 48] width 28 height 28
click at [320, 45] on img at bounding box center [318, 48] width 14 height 14
click at [317, 43] on img at bounding box center [318, 48] width 28 height 28
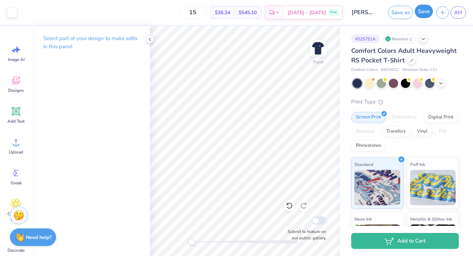
click at [427, 13] on button "Save" at bounding box center [423, 11] width 18 height 13
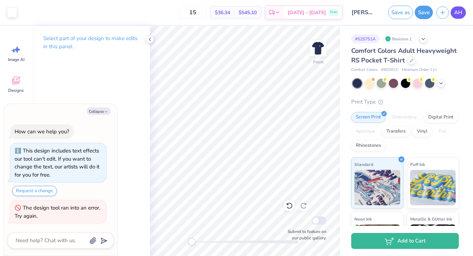
click at [458, 11] on span "AH" at bounding box center [458, 13] width 8 height 8
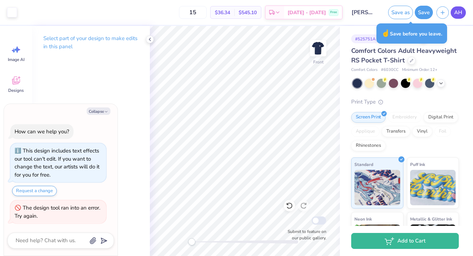
type textarea "x"
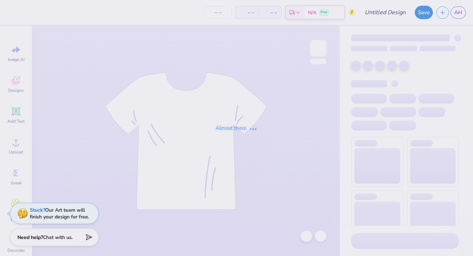
type input "[PERSON_NAME] : [GEOGRAPHIC_DATA][US_STATE] at [GEOGRAPHIC_DATA]"
type input "15"
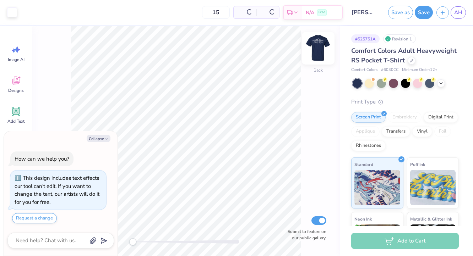
click at [313, 56] on div at bounding box center [318, 48] width 33 height 33
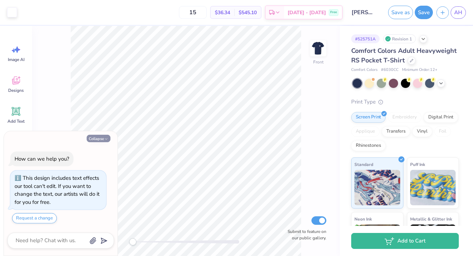
click at [100, 141] on button "Collapse" at bounding box center [99, 138] width 24 height 7
type textarea "x"
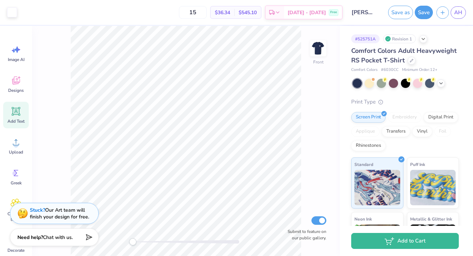
click at [12, 115] on icon at bounding box center [16, 111] width 9 height 9
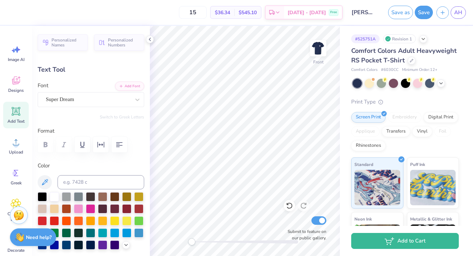
scroll to position [6, 5]
type textarea "AJ AH CW CK GW KJ NA"
type input "14.32"
type input "0.74"
type input "13.88"
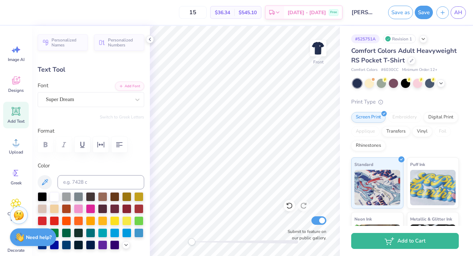
type input "8.92"
type input "0.46"
type input "14.16"
click at [90, 101] on div "Super Dream" at bounding box center [88, 99] width 86 height 11
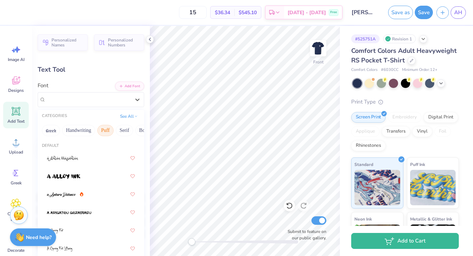
click at [105, 129] on button "Puff" at bounding box center [105, 130] width 16 height 11
click at [125, 129] on button "Serif" at bounding box center [124, 130] width 17 height 11
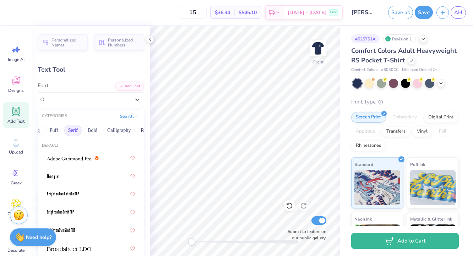
scroll to position [0, 51]
click at [99, 129] on button "Bold" at bounding box center [92, 130] width 17 height 11
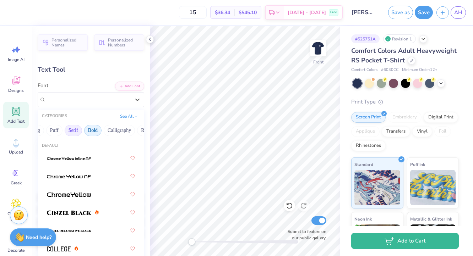
click at [76, 129] on button "Serif" at bounding box center [73, 130] width 17 height 11
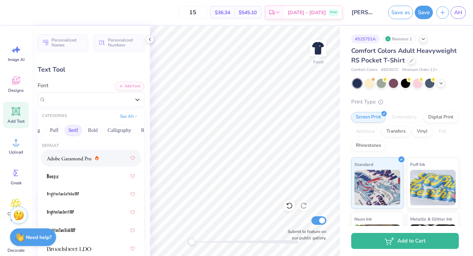
click at [71, 161] on img at bounding box center [69, 158] width 44 height 5
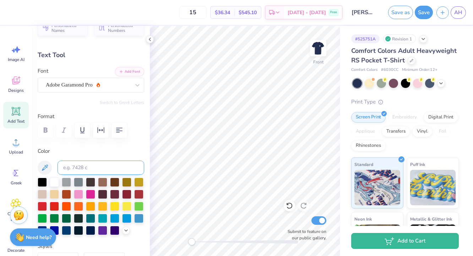
scroll to position [15, 0]
type input "9.32"
type input "0.58"
type input "8.84"
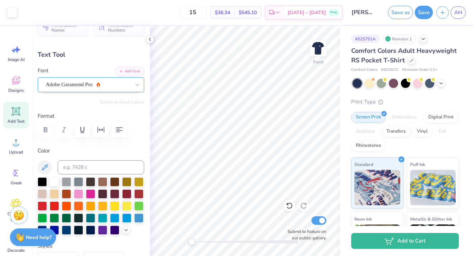
scroll to position [0, 0]
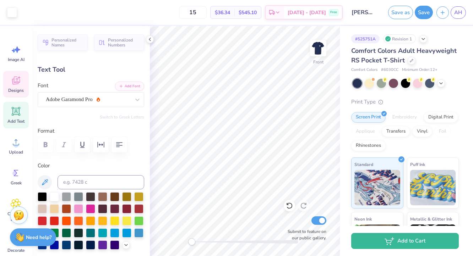
click at [17, 80] on icon at bounding box center [16, 81] width 8 height 8
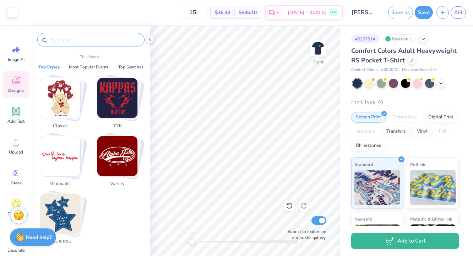
click at [62, 43] on input "text" at bounding box center [94, 39] width 91 height 7
click at [21, 159] on div "Upload" at bounding box center [16, 146] width 26 height 27
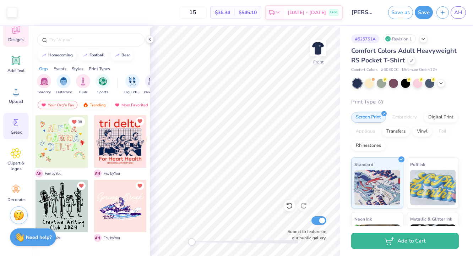
scroll to position [55, 0]
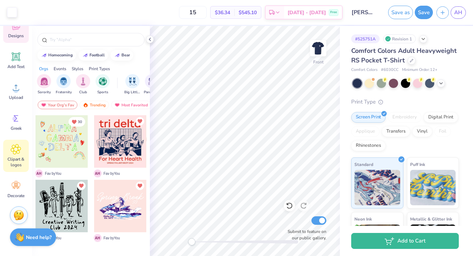
click at [17, 154] on icon at bounding box center [16, 149] width 10 height 10
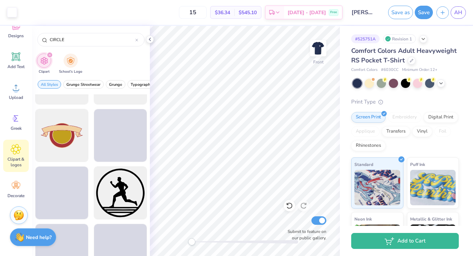
scroll to position [230, 0]
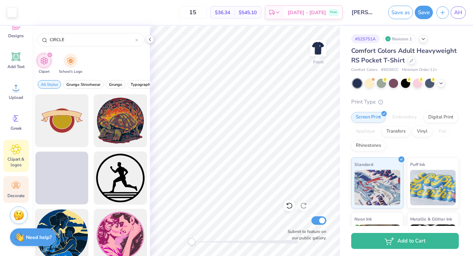
type input "CIRCLE"
click at [16, 184] on icon at bounding box center [16, 186] width 9 height 6
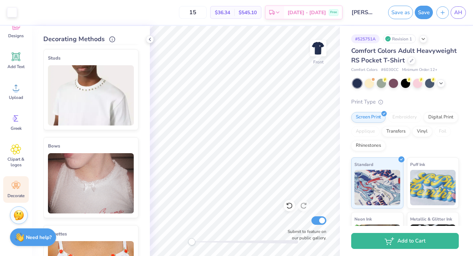
scroll to position [0, 0]
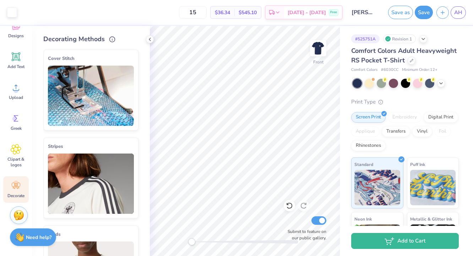
click at [93, 89] on img at bounding box center [91, 96] width 86 height 60
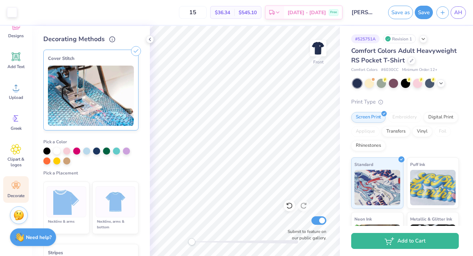
click at [59, 207] on img at bounding box center [66, 202] width 27 height 27
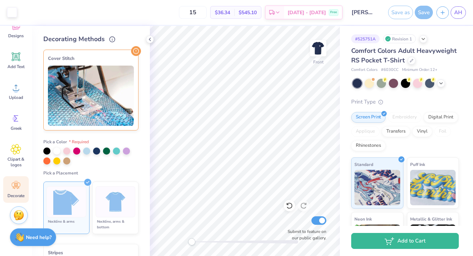
click at [108, 203] on img at bounding box center [115, 202] width 27 height 27
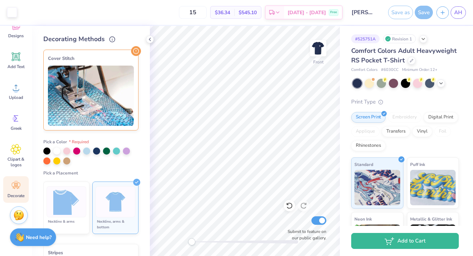
click at [66, 205] on img at bounding box center [66, 202] width 27 height 27
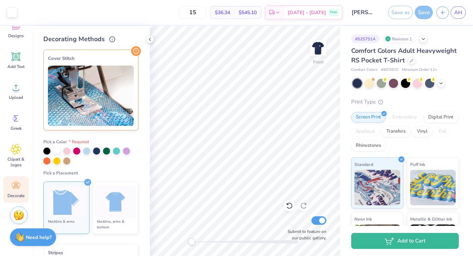
click at [56, 149] on div at bounding box center [56, 150] width 7 height 7
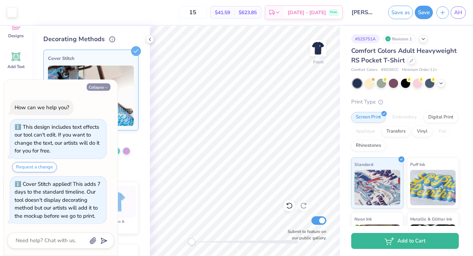
click at [104, 86] on icon "button" at bounding box center [106, 88] width 4 height 4
type textarea "x"
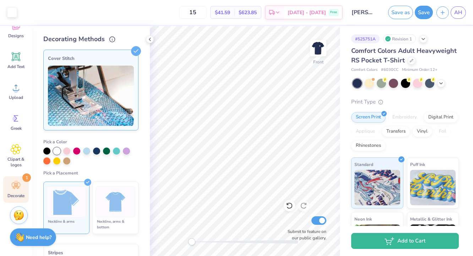
scroll to position [7, 0]
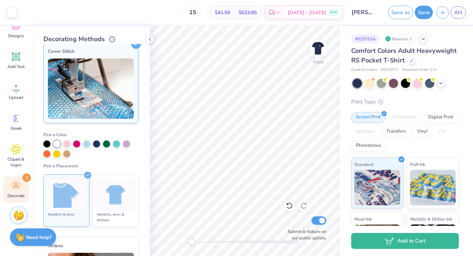
click at [105, 198] on img at bounding box center [115, 195] width 27 height 27
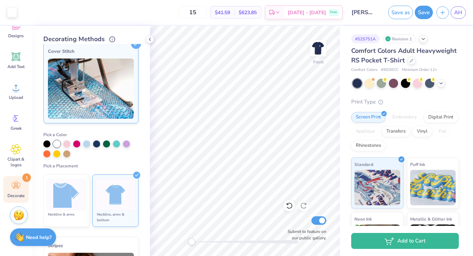
scroll to position [0, 0]
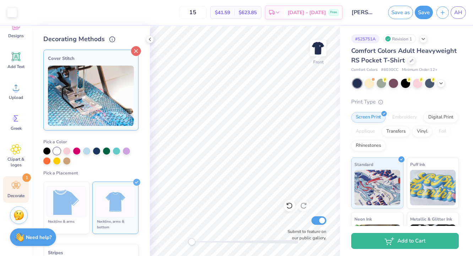
click at [132, 54] on icon at bounding box center [136, 51] width 10 height 10
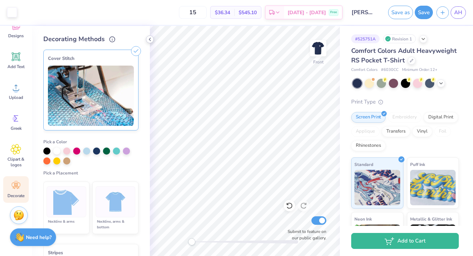
click at [152, 38] on icon at bounding box center [150, 40] width 6 height 6
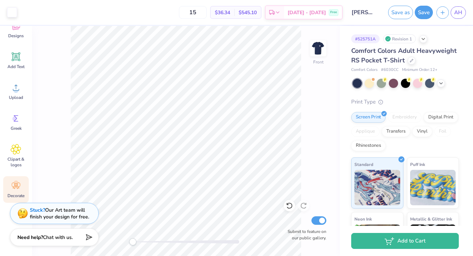
click at [18, 187] on icon at bounding box center [17, 187] width 3 height 3
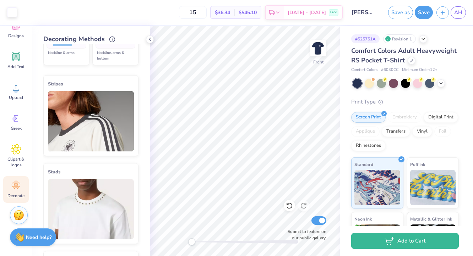
click at [108, 119] on img at bounding box center [91, 121] width 86 height 60
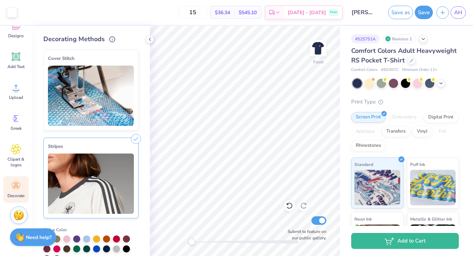
click at [108, 119] on img at bounding box center [91, 96] width 86 height 60
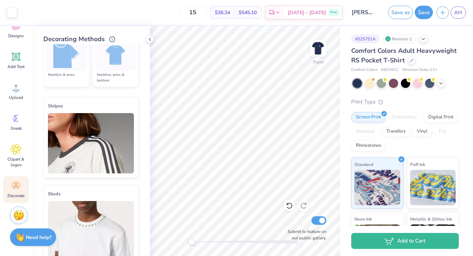
click at [100, 148] on img at bounding box center [91, 143] width 86 height 60
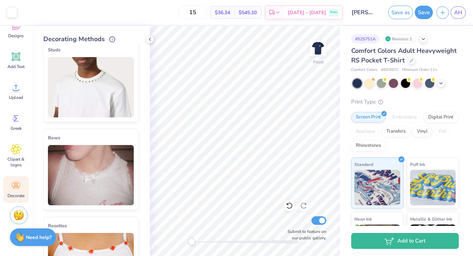
click at [101, 117] on div "Studs" at bounding box center [90, 81] width 95 height 81
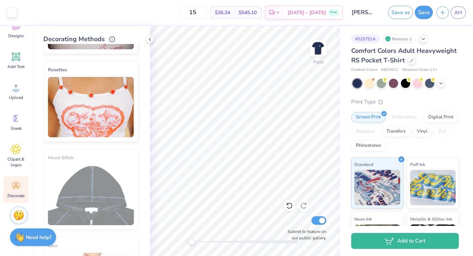
scroll to position [458, 0]
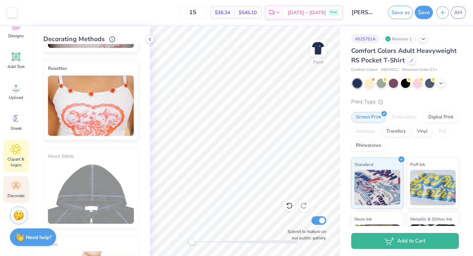
click at [13, 162] on span "Clipart & logos" at bounding box center [15, 161] width 23 height 11
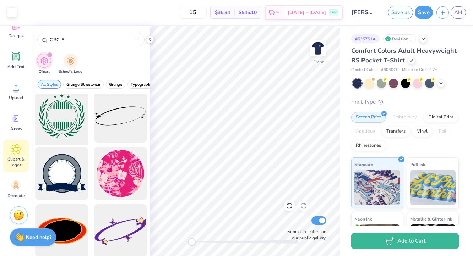
scroll to position [0, 0]
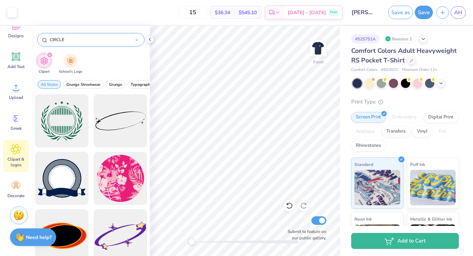
click at [61, 42] on input "CIRCLE" at bounding box center [92, 39] width 86 height 7
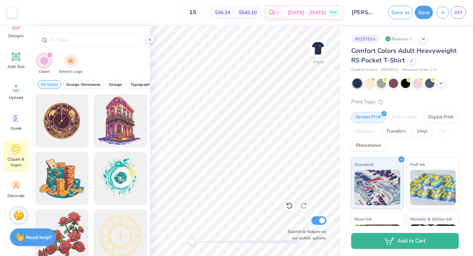
click at [51, 56] on div "filter for Clipart" at bounding box center [49, 55] width 6 height 6
click at [50, 57] on div "filter for Clipart" at bounding box center [49, 55] width 6 height 6
click at [50, 56] on icon "filter for Clipart" at bounding box center [50, 55] width 2 height 2
click at [70, 56] on div "filter for School's Logo" at bounding box center [71, 60] width 14 height 14
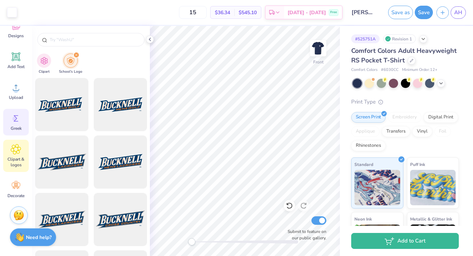
click at [11, 133] on div "Greek" at bounding box center [16, 122] width 26 height 27
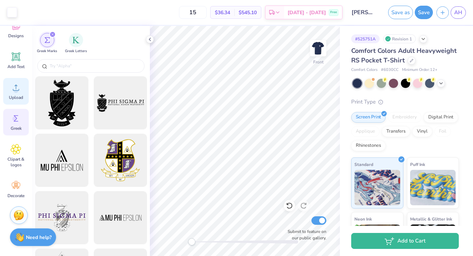
click at [17, 91] on circle at bounding box center [15, 90] width 5 height 5
click at [15, 91] on circle at bounding box center [15, 90] width 5 height 5
click at [15, 56] on icon at bounding box center [16, 57] width 7 height 7
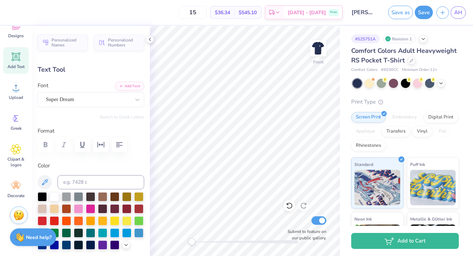
scroll to position [6, 1]
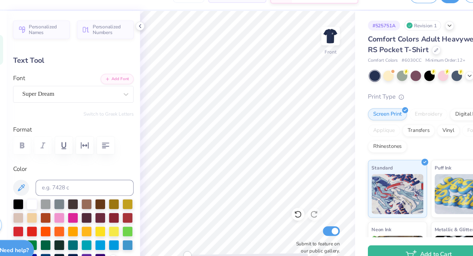
type input "0.51"
type input "0.41"
type input "14.05"
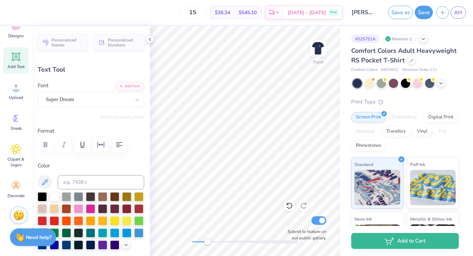
drag, startPoint x: 191, startPoint y: 242, endPoint x: 207, endPoint y: 243, distance: 16.8
click at [207, 243] on div "Accessibility label" at bounding box center [207, 241] width 7 height 7
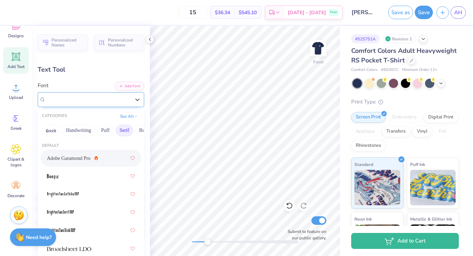
click at [79, 98] on div "Super Dream" at bounding box center [88, 99] width 86 height 11
click at [83, 157] on span "Adobe Garamond Pro" at bounding box center [69, 158] width 44 height 7
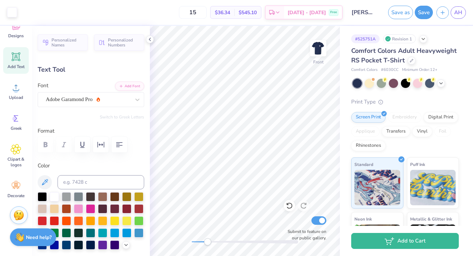
type input "0.28"
type input "11.98"
type input "0.12"
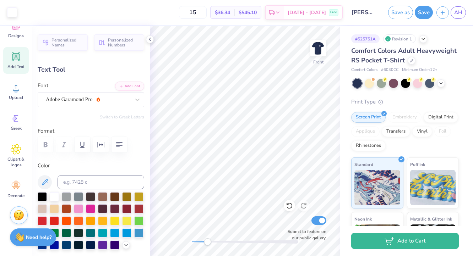
type input "9.31"
type input "9.32"
type input "0.58"
type input "9.14"
type input "0.12"
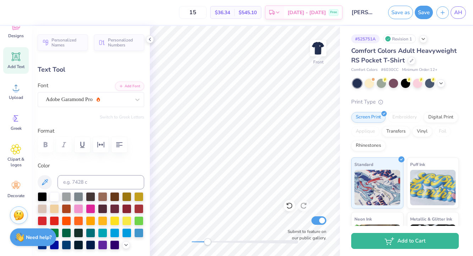
type input "0.12"
type input "9.31"
drag, startPoint x: 208, startPoint y: 243, endPoint x: 243, endPoint y: 244, distance: 35.2
click at [243, 244] on div "Accessibility label" at bounding box center [243, 241] width 7 height 7
drag, startPoint x: 245, startPoint y: 242, endPoint x: 264, endPoint y: 243, distance: 19.2
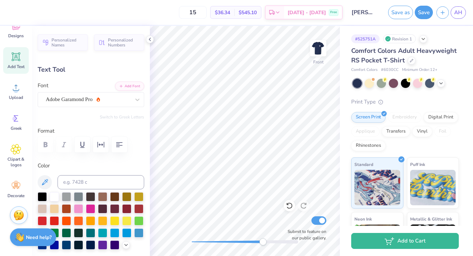
click at [264, 243] on div "Accessibility label" at bounding box center [262, 241] width 7 height 7
type input "9.32"
type input "0.58"
type input "9.14"
type input "0.12"
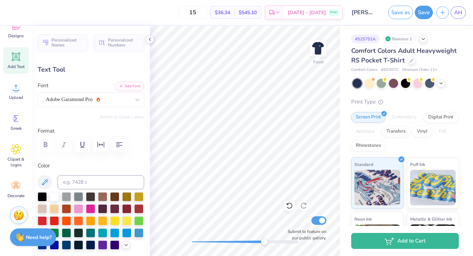
type input "0.12"
type input "9.31"
drag, startPoint x: 266, startPoint y: 241, endPoint x: 206, endPoint y: 240, distance: 60.0
click at [206, 240] on div "Accessibility label" at bounding box center [206, 241] width 7 height 7
click at [179, 239] on div "Front Submit to feature on our public gallery." at bounding box center [245, 141] width 190 height 230
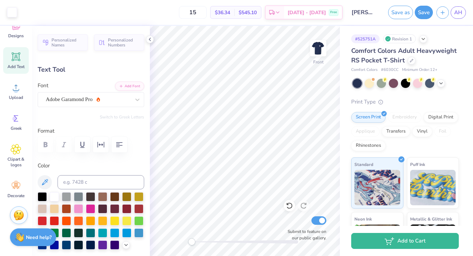
type input "9.32"
type input "0.58"
type input "9.14"
click at [318, 45] on img at bounding box center [318, 48] width 28 height 28
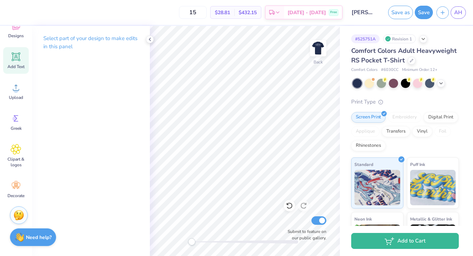
click at [17, 55] on icon at bounding box center [16, 57] width 7 height 7
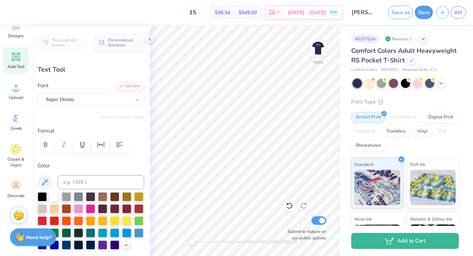
type textarea "S"
type input "0.85"
type input "1.05"
click at [225, 237] on div "Back Submit to feature on our public gallery." at bounding box center [245, 141] width 190 height 230
drag, startPoint x: 191, startPoint y: 238, endPoint x: 117, endPoint y: 213, distance: 77.7
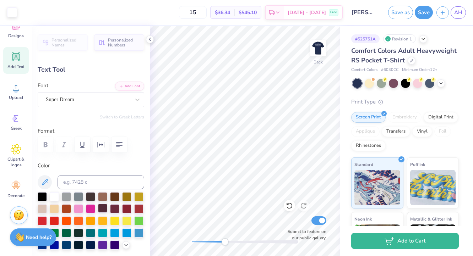
click at [115, 214] on div "Art colors 15 $36.34 Per Item $545.10 Total Est. Delivery [DATE] - [DATE] Free …" at bounding box center [236, 128] width 473 height 256
click at [77, 100] on div "Super Dream" at bounding box center [88, 99] width 86 height 11
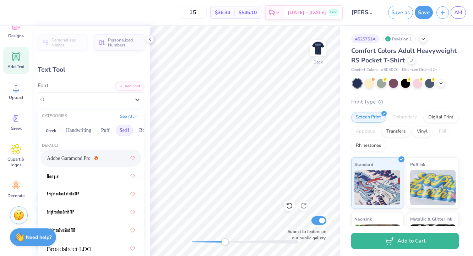
click at [125, 131] on button "Serif" at bounding box center [124, 130] width 17 height 11
click at [126, 133] on button "Serif" at bounding box center [124, 130] width 17 height 11
click at [76, 160] on span "Adobe Garamond Pro" at bounding box center [69, 158] width 44 height 7
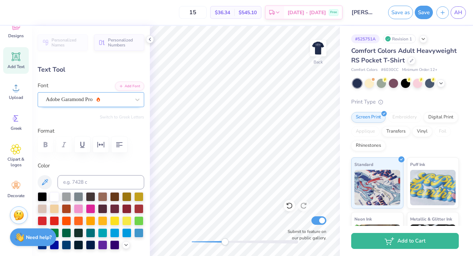
click at [117, 100] on div "Adobe Garamond Pro" at bounding box center [88, 99] width 86 height 11
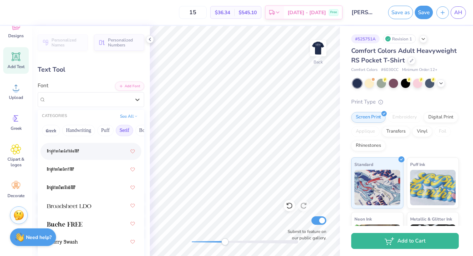
scroll to position [44, 0]
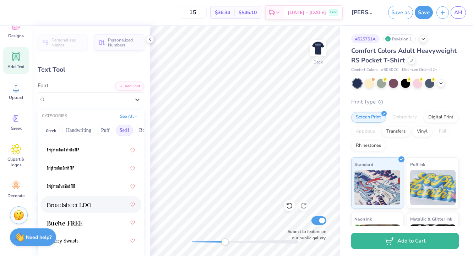
click at [87, 206] on img at bounding box center [69, 205] width 44 height 5
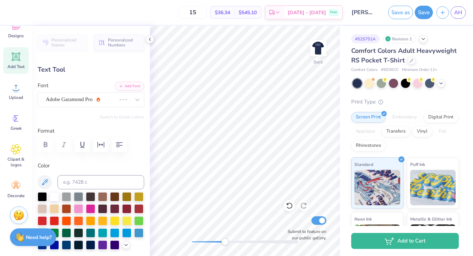
click at [46, 140] on div at bounding box center [91, 145] width 106 height 16
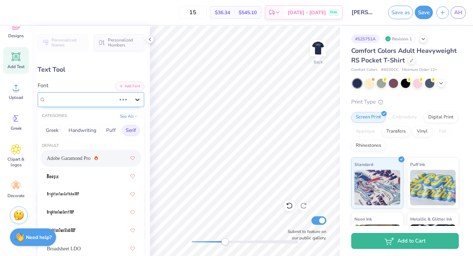
click at [134, 100] on icon at bounding box center [137, 99] width 7 height 7
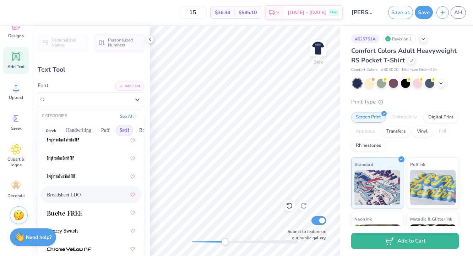
scroll to position [59, 0]
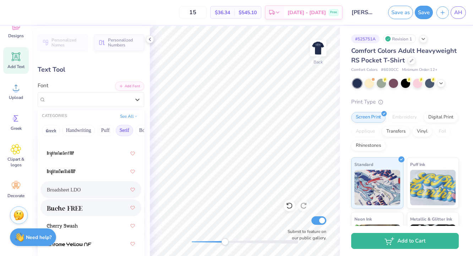
click at [89, 212] on div at bounding box center [91, 208] width 88 height 13
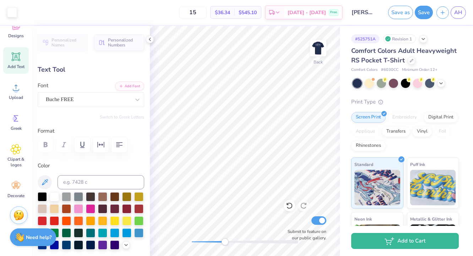
type input "0.73"
type input "0.99"
type input "1.18"
type input "1.59"
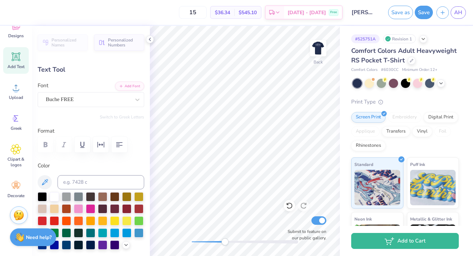
type textarea "O"
type input "1.38"
type input "1.57"
type input "1.18"
type input "1.59"
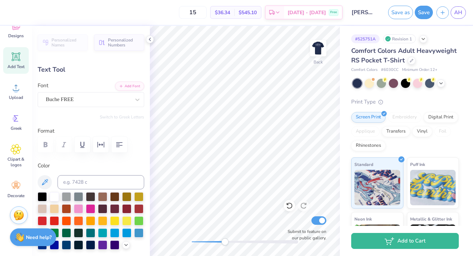
type textarea "R"
type input "1.43"
type input "1.57"
type input "1.18"
type input "1.59"
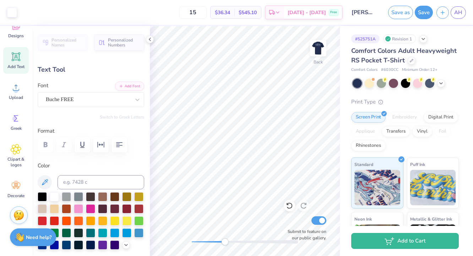
type input "1.38"
type input "1.57"
type input "1.18"
type input "1.59"
type input "1.35"
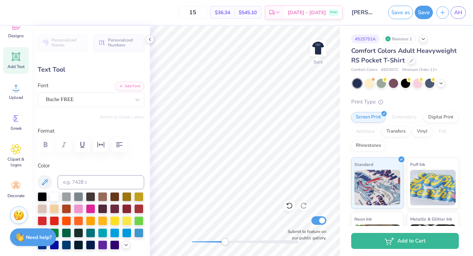
type input "1.82"
type input "1.43"
type input "1.57"
type input "1.35"
type input "1.82"
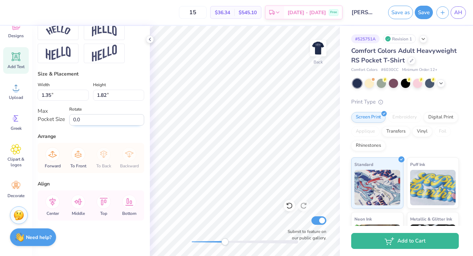
scroll to position [333, 0]
click at [82, 126] on input "0.0" at bounding box center [106, 119] width 75 height 11
click at [47, 123] on div "Max Pocket Size" at bounding box center [51, 115] width 27 height 16
click at [58, 97] on div "Width 1.35 1.35 "" at bounding box center [63, 91] width 51 height 20
click at [45, 123] on div "Max Pocket Size" at bounding box center [51, 115] width 27 height 16
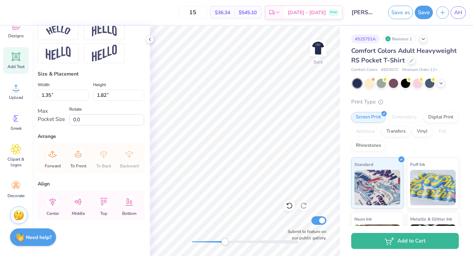
click at [44, 120] on div "Max Pocket Size" at bounding box center [51, 115] width 27 height 16
drag, startPoint x: 37, startPoint y: 117, endPoint x: 51, endPoint y: 142, distance: 28.7
click at [51, 142] on div "Personalized Names Personalized Numbers Text Tool Add Font Font Buche FREE Swit…" at bounding box center [91, 141] width 118 height 230
click at [57, 101] on input "1.35" at bounding box center [63, 95] width 51 height 11
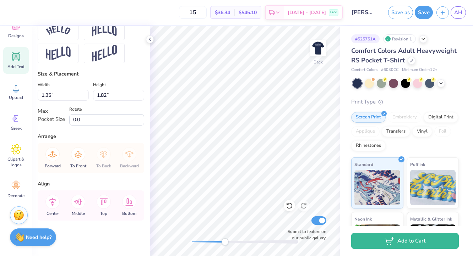
click at [62, 123] on div "Max Pocket Size" at bounding box center [51, 115] width 27 height 16
type input "1.43"
type input "1.57"
type input "1.35"
type input "1.82"
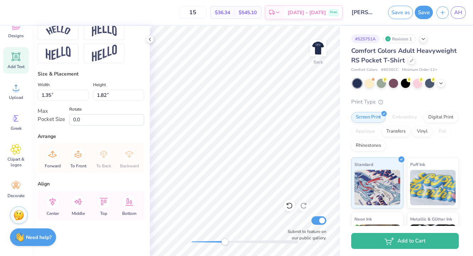
type input "1.43"
type input "1.57"
type input "1.64"
type input "1.80"
type input "1.35"
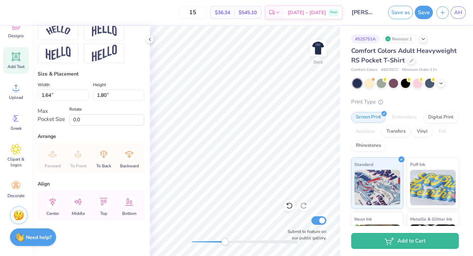
type input "1.82"
type input "1.64"
type input "1.80"
click at [51, 101] on input "1.64" at bounding box center [63, 95] width 51 height 11
type input "1.35"
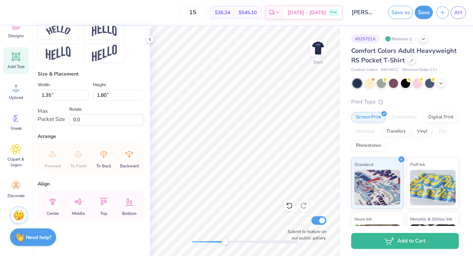
type input "1.82"
type input "1.64"
type input "1.80"
type input "1.35"
type input "1.82"
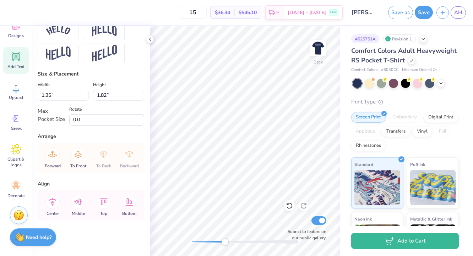
type input "1.64"
type input "1.80"
click at [51, 101] on input "1.64" at bounding box center [63, 95] width 51 height 11
type input "1.35"
click at [127, 101] on input "1.49" at bounding box center [118, 95] width 51 height 11
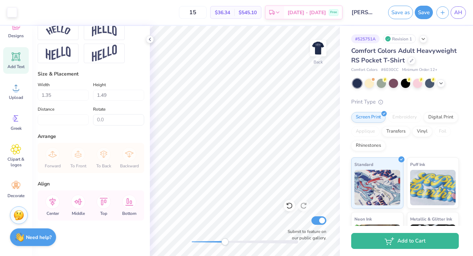
type input "1.82"
type textarea "R"
type input "1.63"
type input "1.80"
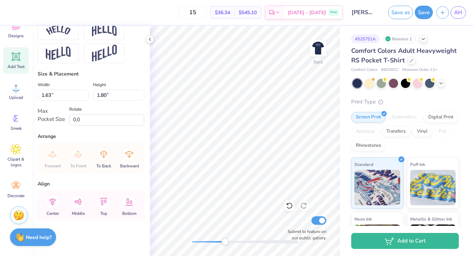
type input "1.57"
type input "1.73"
type input "1.60"
type input "1.76"
type input "1.38"
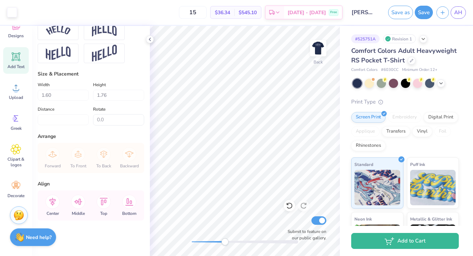
type input "1.57"
type input "1.50"
type input "1.72"
type input "1.35"
type input "1.82"
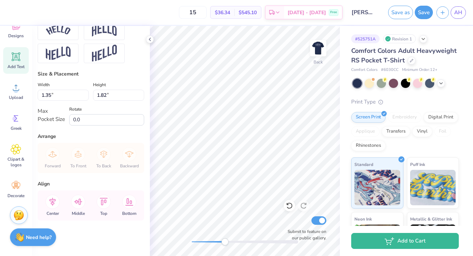
type textarea "O"
type input "1.38"
type input "1.57"
type input "1.58"
type input "1.80"
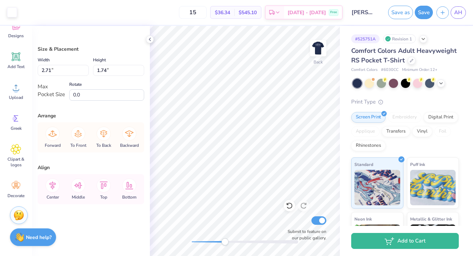
type input "2.71"
type input "1.74"
drag, startPoint x: 224, startPoint y: 241, endPoint x: 243, endPoint y: 242, distance: 18.8
click at [240, 242] on div "Accessibility label" at bounding box center [235, 241] width 7 height 7
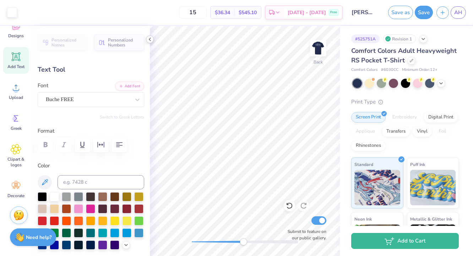
click at [150, 40] on icon at bounding box center [150, 40] width 6 height 6
type input "1.52"
type input "1.74"
type textarea "S"
type input "1.30"
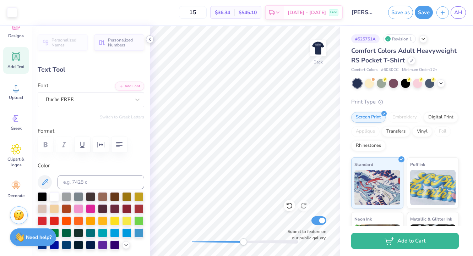
type input "1.75"
click at [216, 237] on div "Back Submit to feature on our public gallery." at bounding box center [245, 141] width 190 height 230
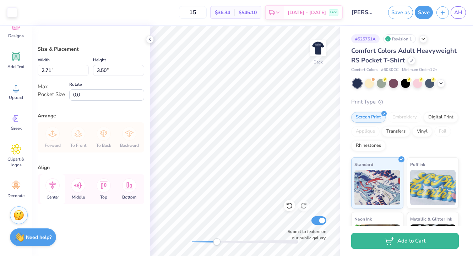
click at [56, 182] on icon at bounding box center [52, 185] width 14 height 14
click at [81, 186] on icon at bounding box center [78, 185] width 14 height 14
type input "2.70"
type input "3.48"
click at [51, 185] on icon at bounding box center [52, 185] width 14 height 14
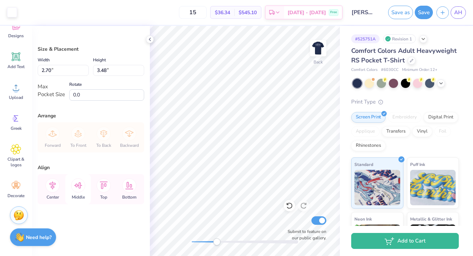
click at [78, 188] on icon at bounding box center [78, 185] width 14 height 14
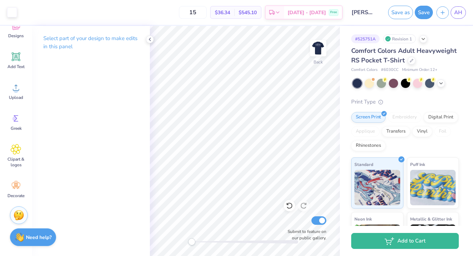
click at [166, 234] on div "Back Submit to feature on our public gallery." at bounding box center [245, 141] width 190 height 230
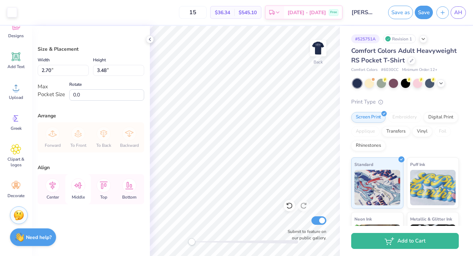
click at [79, 186] on icon at bounding box center [78, 185] width 14 height 14
click at [76, 185] on icon at bounding box center [78, 185] width 8 height 6
click at [59, 185] on icon at bounding box center [52, 185] width 14 height 14
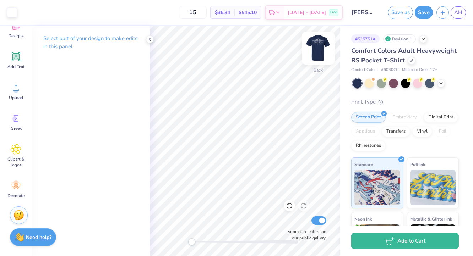
click at [316, 44] on img at bounding box center [318, 48] width 28 height 28
click at [314, 47] on img at bounding box center [318, 48] width 28 height 28
click at [395, 13] on button "Save as" at bounding box center [400, 11] width 25 height 13
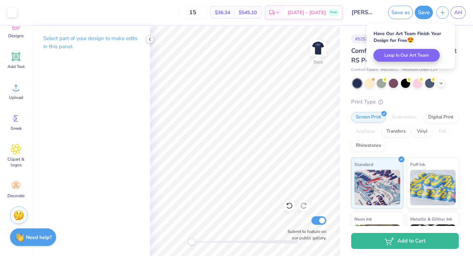
click at [151, 39] on icon at bounding box center [150, 40] width 6 height 6
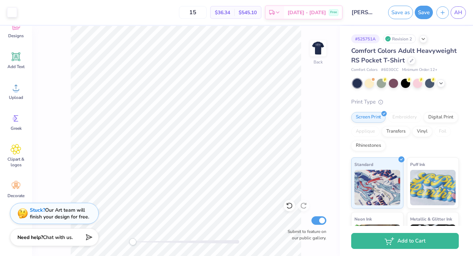
click at [322, 226] on div "Submit to feature on our public gallery." at bounding box center [305, 228] width 43 height 26
click at [322, 221] on input "Submit to feature on our public gallery." at bounding box center [318, 220] width 15 height 9
checkbox input "false"
click at [399, 9] on button "Save as" at bounding box center [400, 11] width 25 height 13
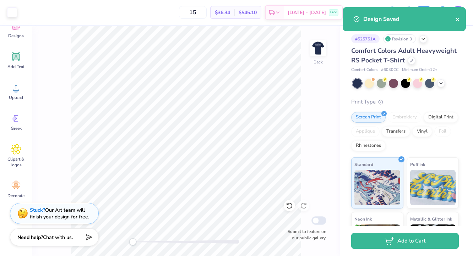
click at [457, 16] on button "close" at bounding box center [457, 19] width 5 height 9
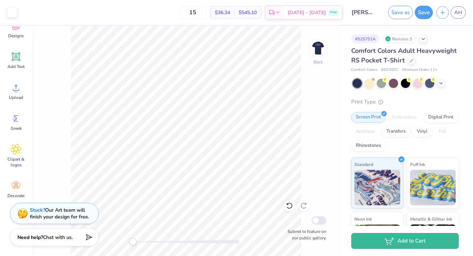
click at [458, 15] on div "Design Saved" at bounding box center [404, 22] width 126 height 32
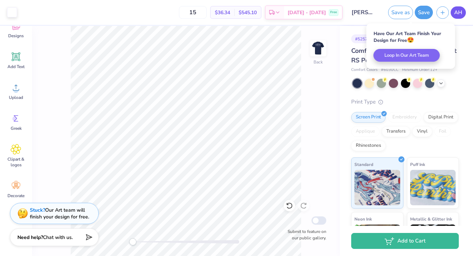
click at [458, 9] on span "AH" at bounding box center [458, 13] width 8 height 8
